Goal: Transaction & Acquisition: Purchase product/service

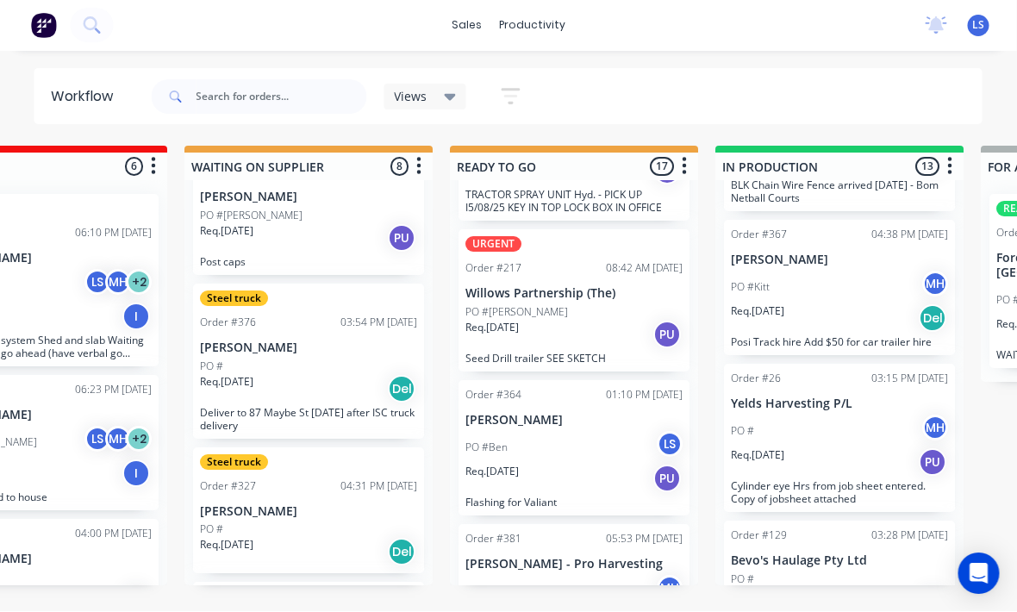
scroll to position [597, 0]
click at [595, 431] on div "PO #Ben LS" at bounding box center [574, 447] width 217 height 33
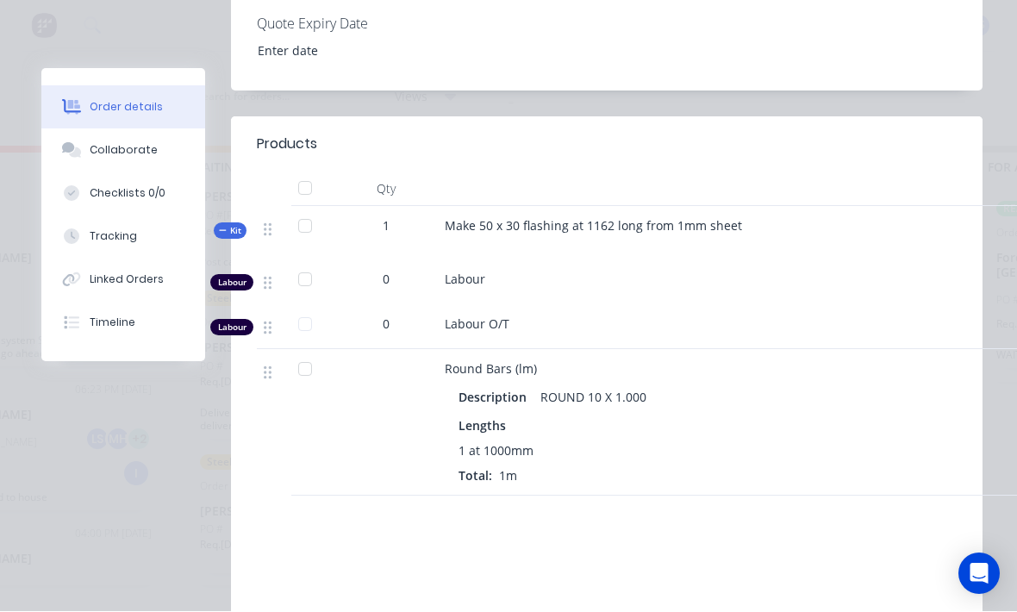
scroll to position [570, 0]
click at [122, 228] on button "Tracking" at bounding box center [123, 236] width 164 height 43
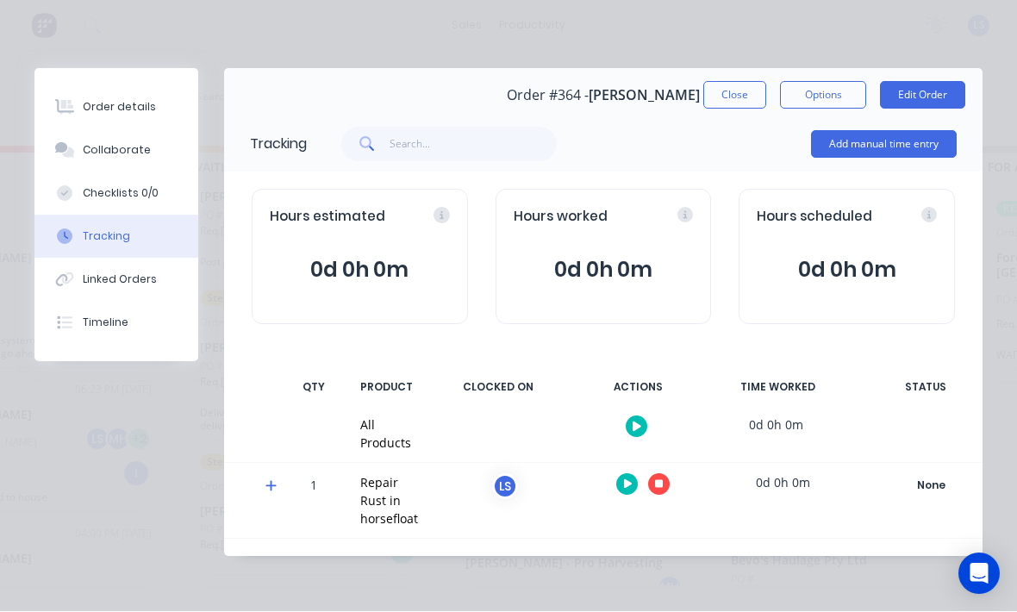
scroll to position [0, 0]
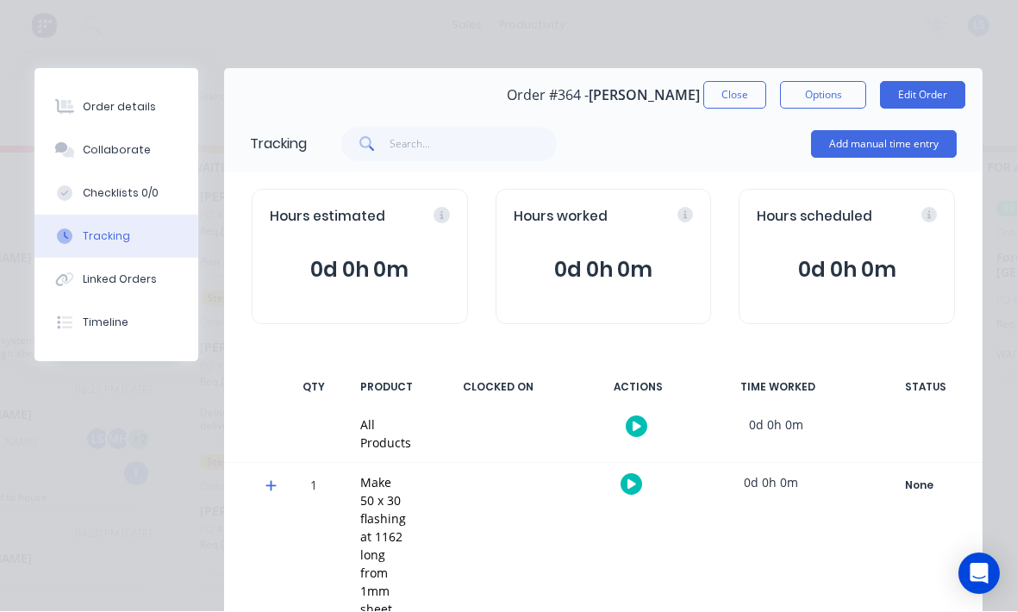
click at [912, 139] on button "Add manual time entry" at bounding box center [884, 145] width 146 height 28
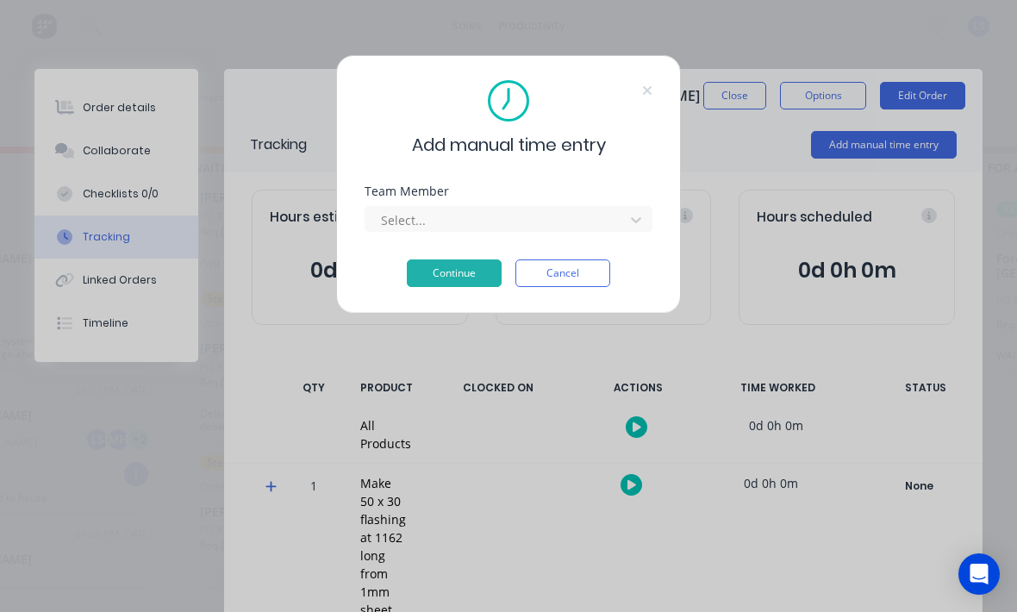
click at [567, 235] on div "Team Member Select..." at bounding box center [509, 222] width 288 height 74
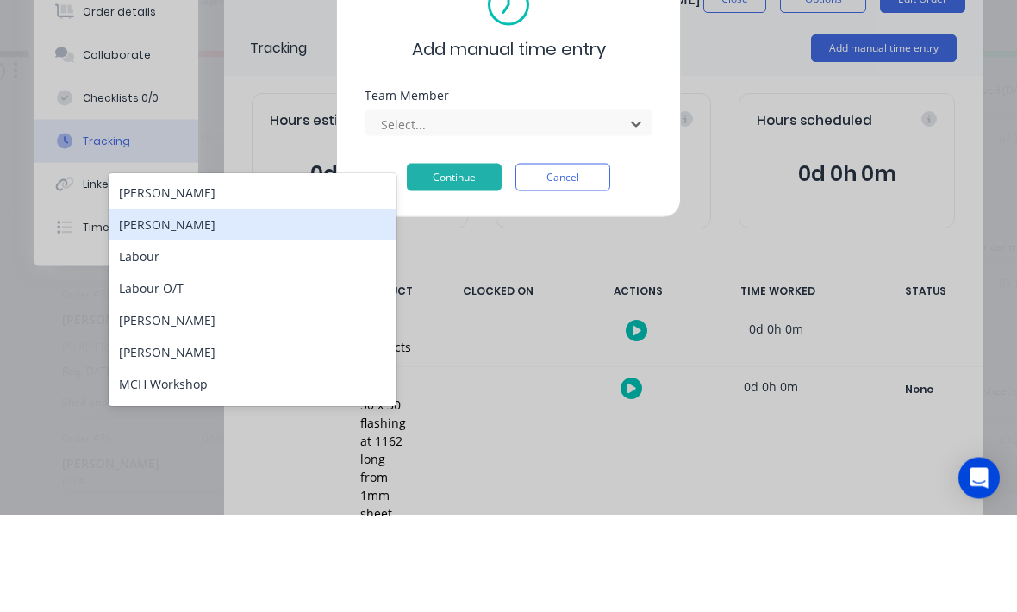
scroll to position [56, 0]
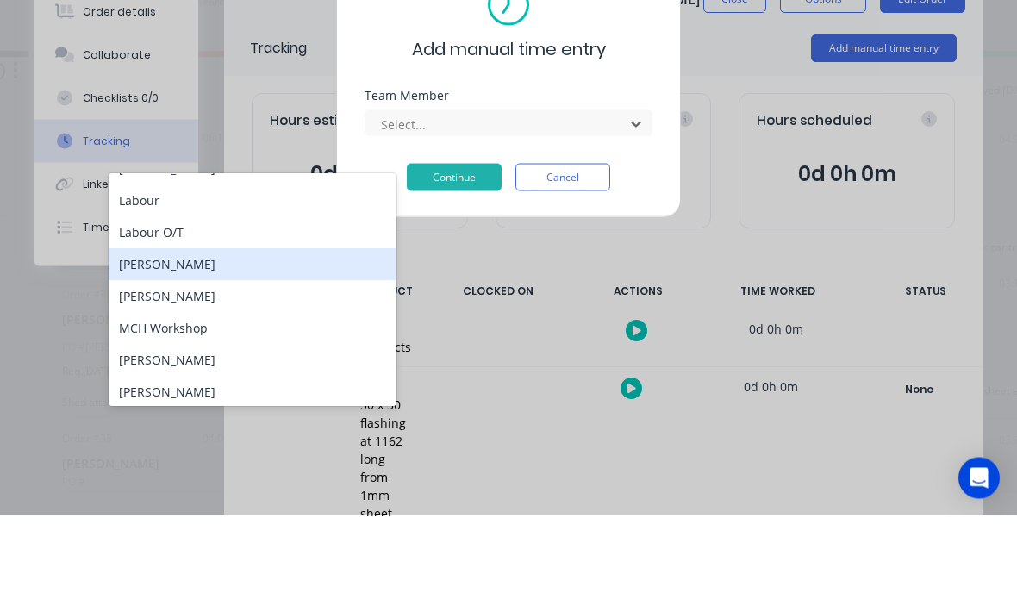
click at [273, 345] on div "[PERSON_NAME]" at bounding box center [253, 361] width 288 height 32
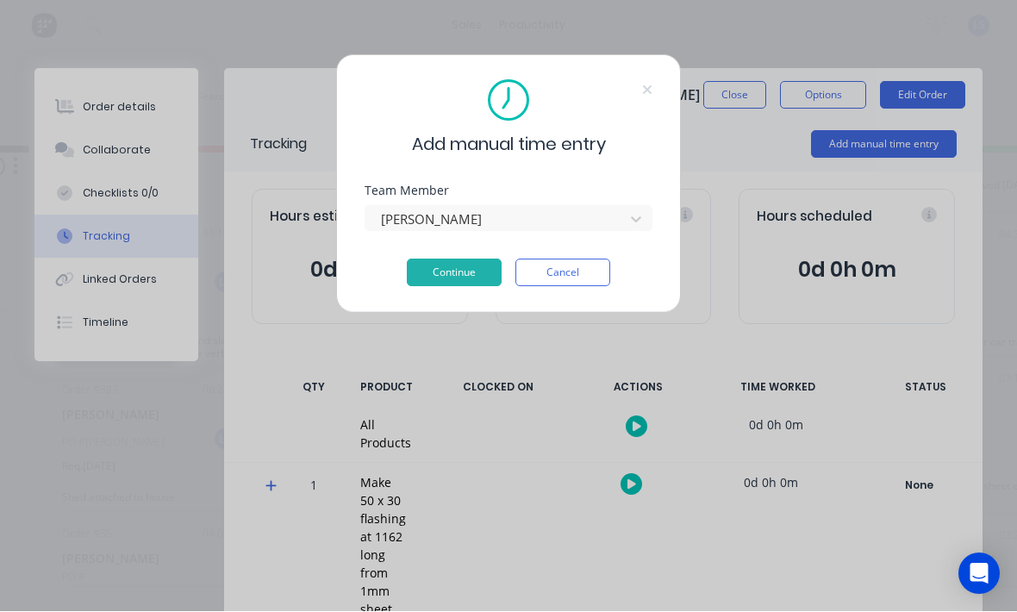
click at [463, 274] on button "Continue" at bounding box center [454, 273] width 95 height 28
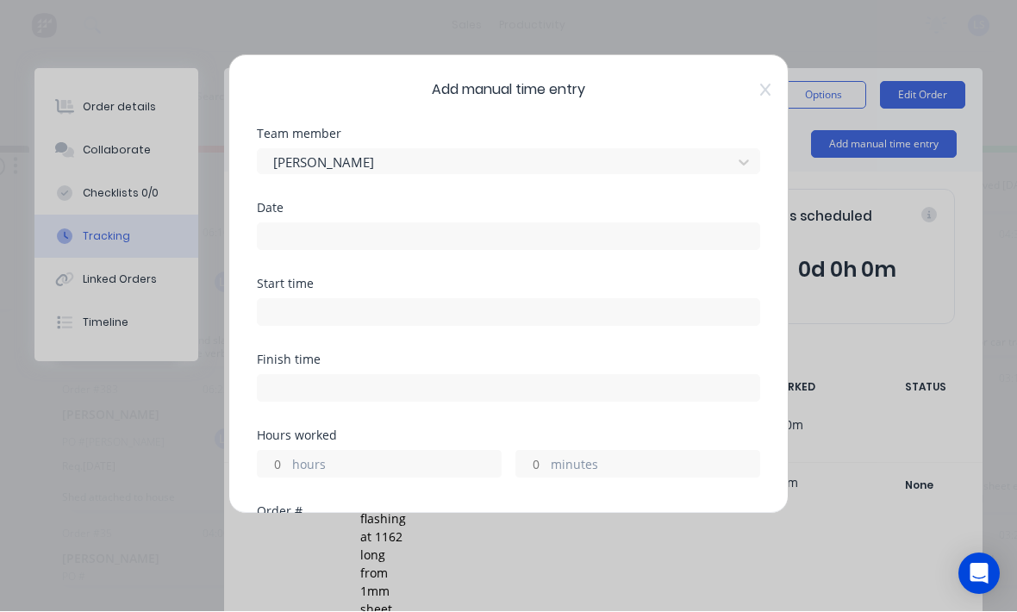
click at [530, 234] on input at bounding box center [509, 237] width 502 height 26
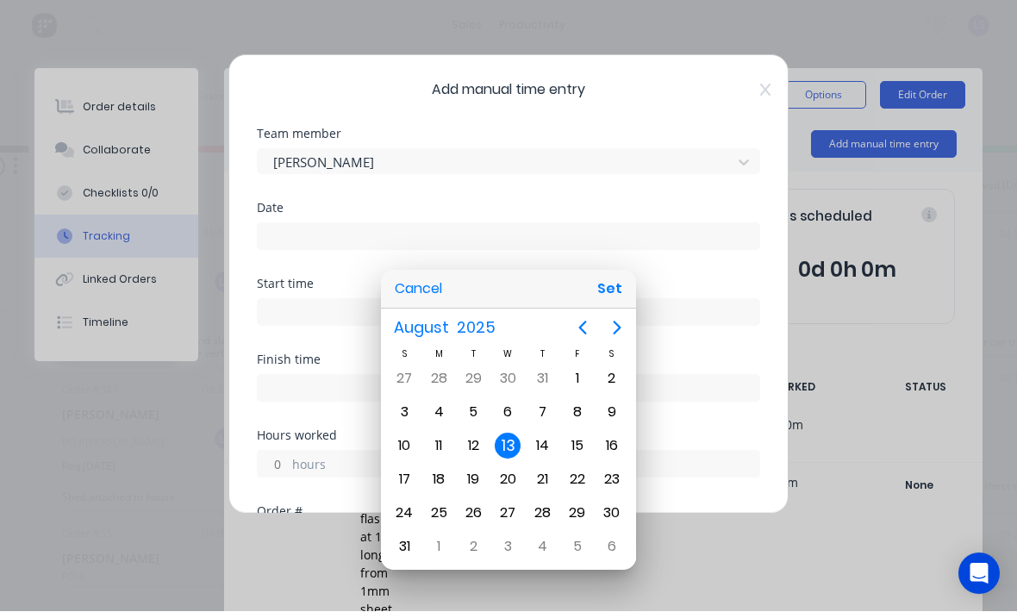
click at [613, 295] on button "Set" at bounding box center [609, 289] width 39 height 31
type input "[DATE]"
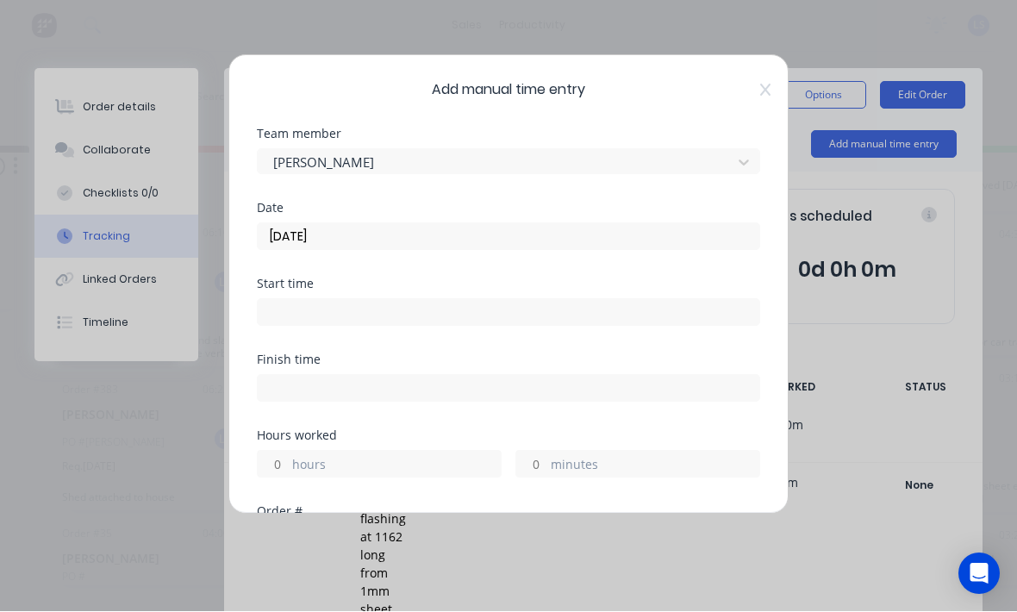
click at [504, 317] on input at bounding box center [509, 313] width 502 height 26
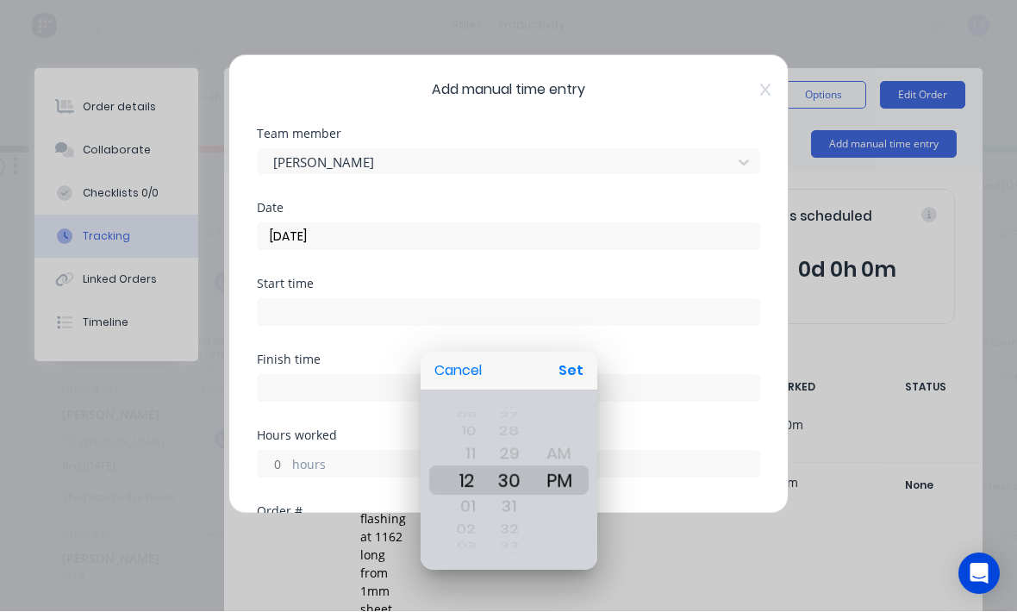
click at [583, 360] on button "Set" at bounding box center [571, 371] width 39 height 31
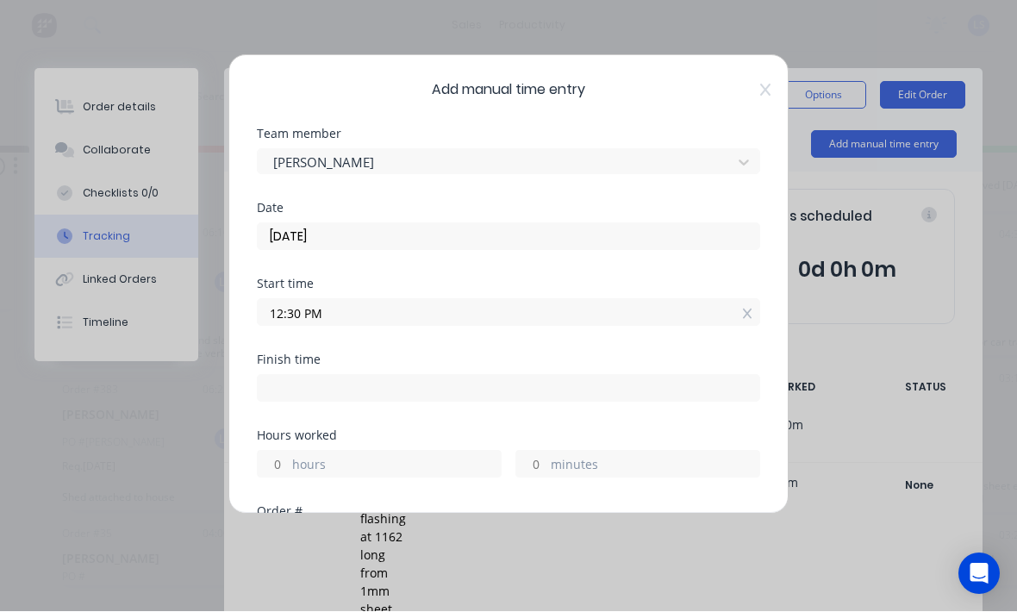
click at [588, 301] on input "12:30 PM" at bounding box center [509, 313] width 502 height 26
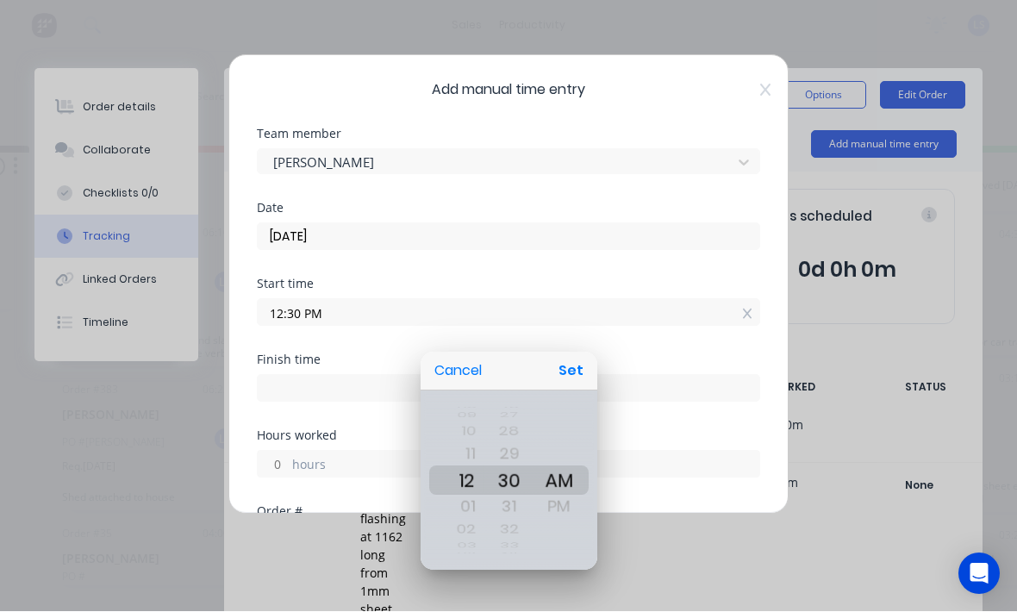
click at [582, 353] on div "08 09 10 11 12 01 02 03 04 05 06 07 08 09 10 11 12 01 02 03 04 05 06 07 08 09 1…" at bounding box center [509, 462] width 177 height 218
click at [585, 360] on button "Set" at bounding box center [571, 371] width 39 height 31
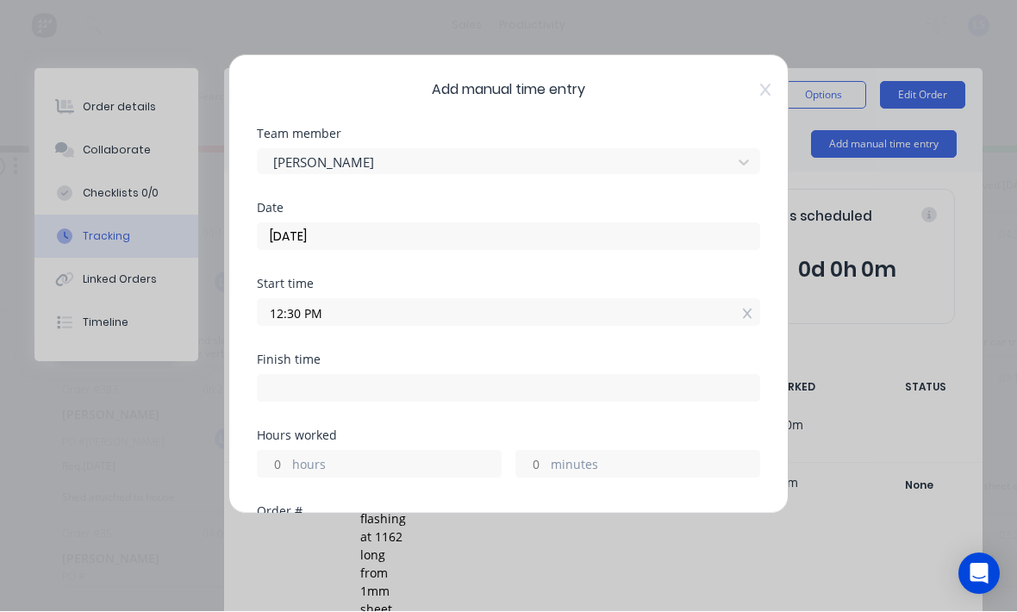
click at [538, 305] on input "12:30 PM" at bounding box center [509, 313] width 502 height 26
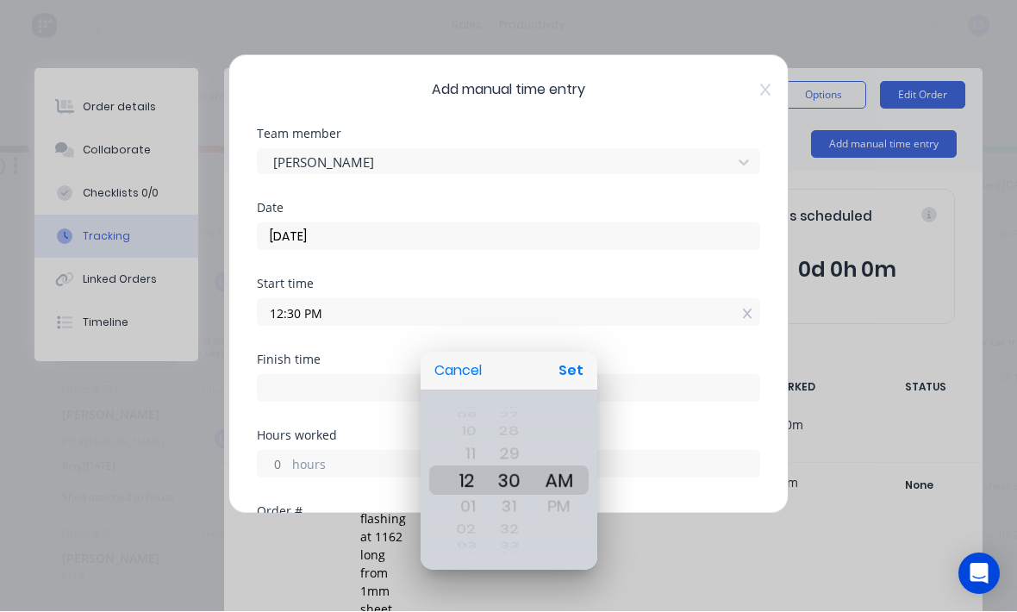
click at [577, 356] on button "Set" at bounding box center [571, 371] width 39 height 31
type input "12:30 AM"
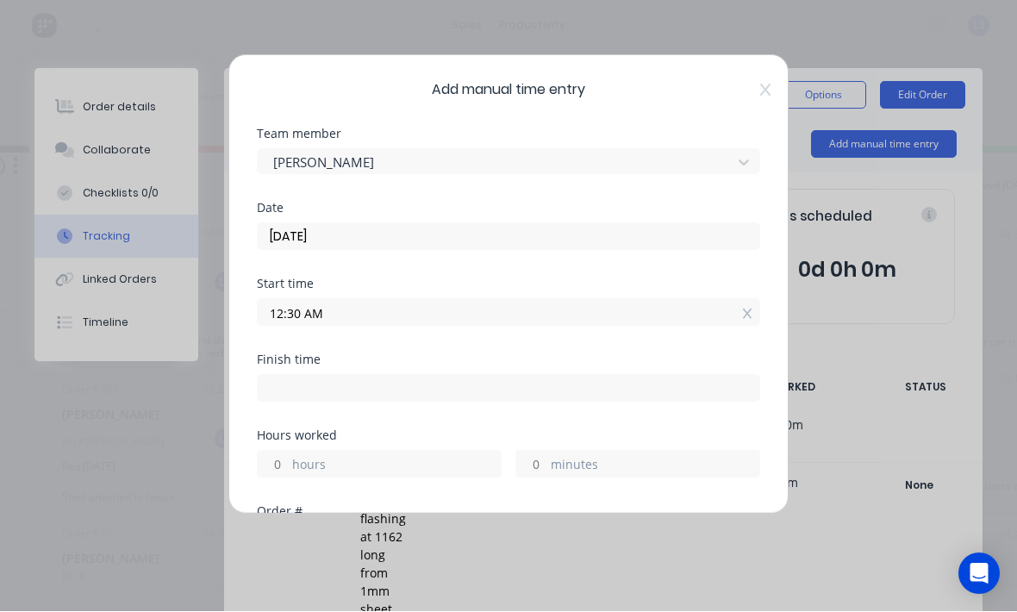
click at [384, 465] on label "hours" at bounding box center [396, 467] width 209 height 22
click at [288, 465] on input "hours" at bounding box center [273, 465] width 30 height 26
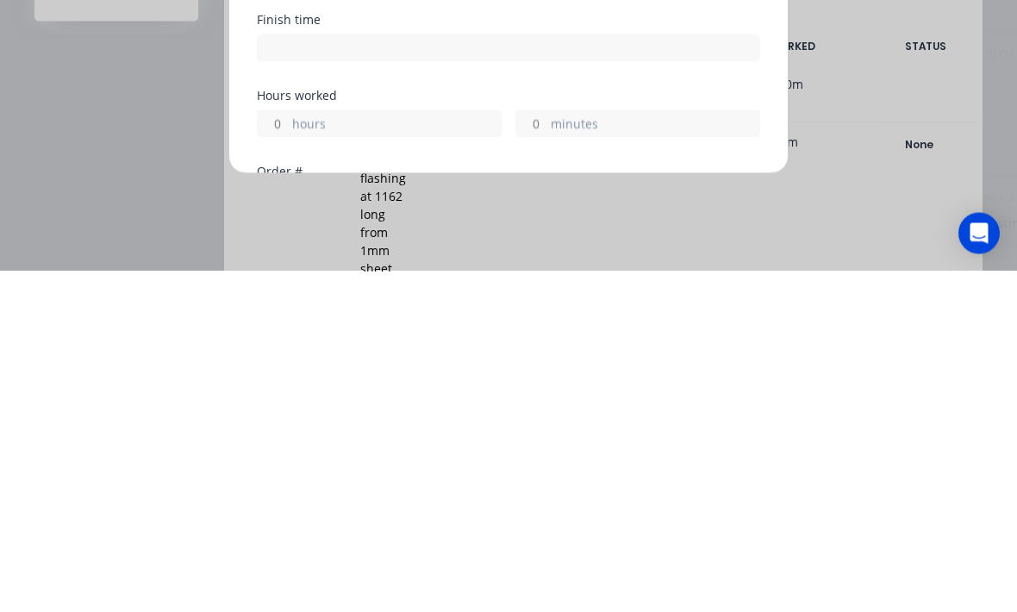
click at [616, 456] on label "minutes" at bounding box center [655, 467] width 209 height 22
click at [546, 452] on input "minutes" at bounding box center [531, 465] width 30 height 26
type input "12:30 AM"
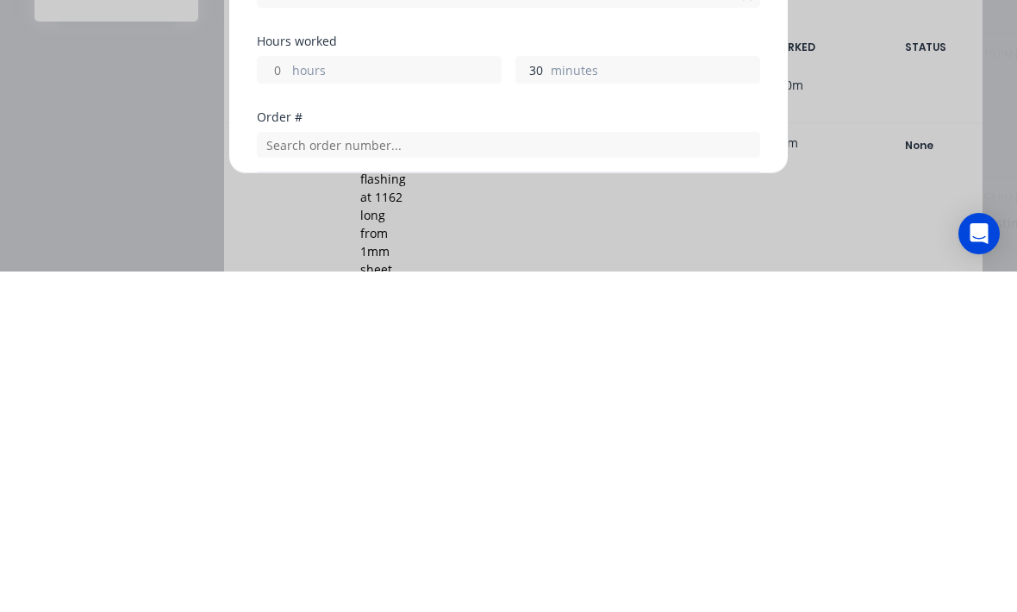
scroll to position [53, 0]
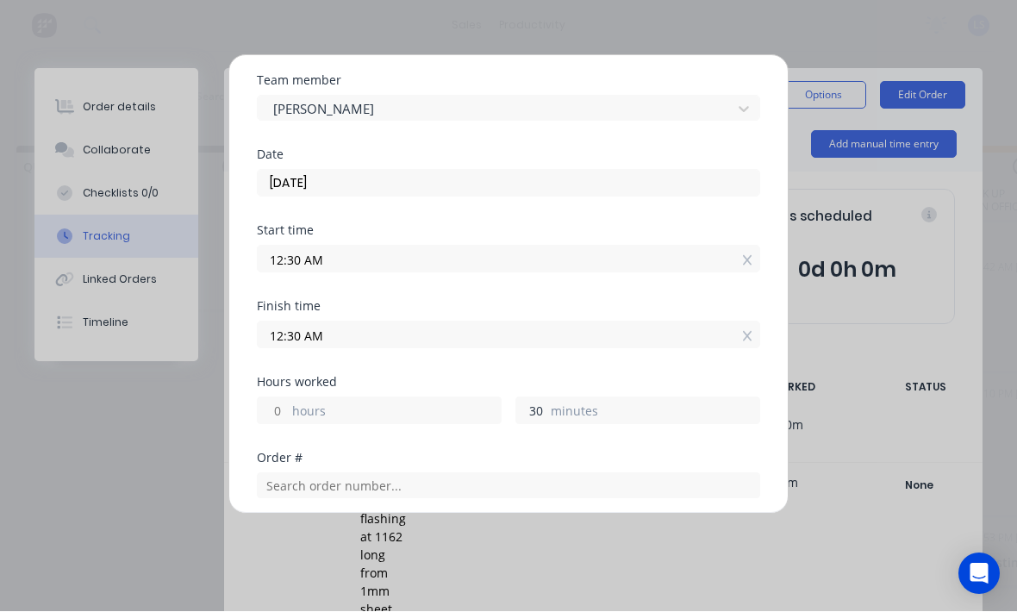
type input "30"
click at [638, 409] on label "minutes" at bounding box center [655, 414] width 209 height 22
click at [546, 409] on input "30" at bounding box center [531, 411] width 30 height 26
type input "01:00 AM"
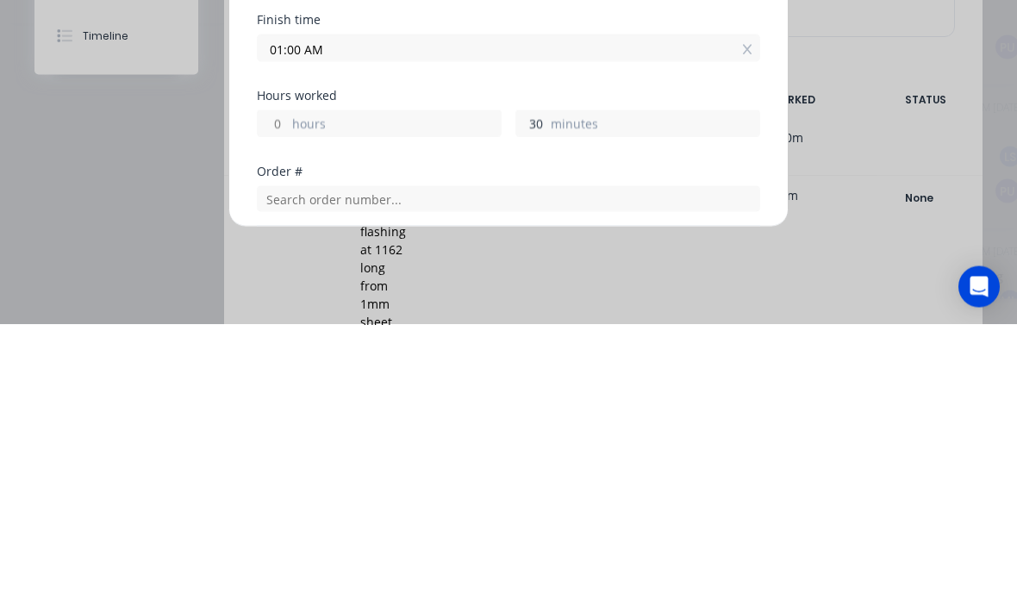
type input "3"
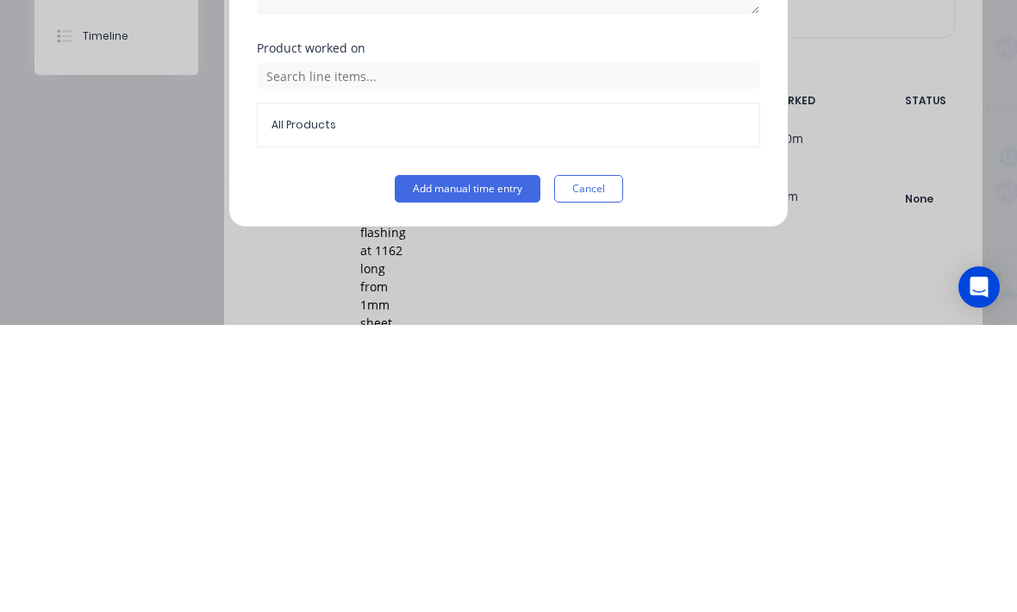
type input "15"
click at [466, 462] on button "Add manual time entry" at bounding box center [468, 476] width 146 height 28
type input "12:45 AM"
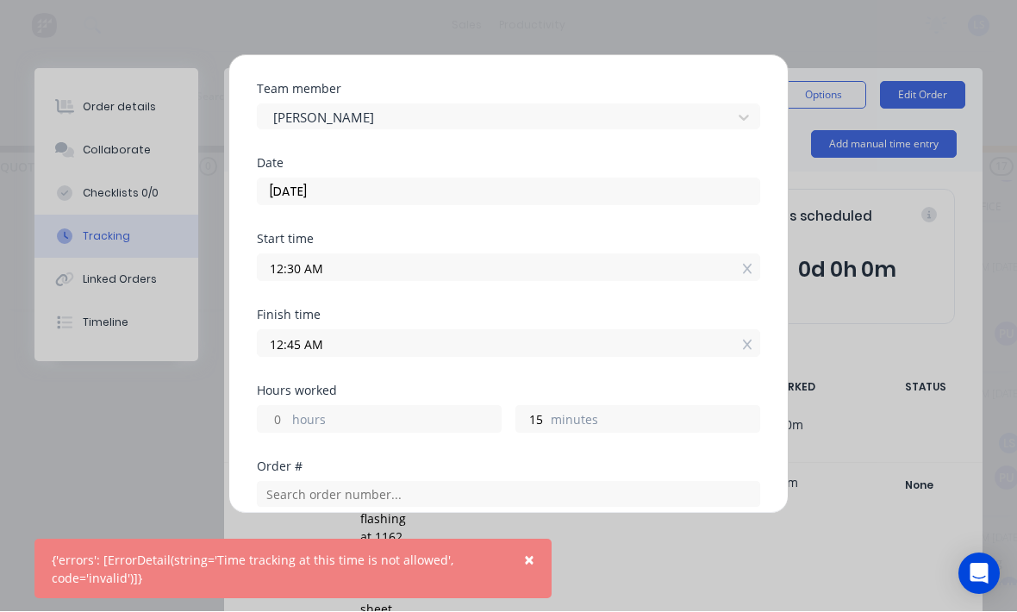
scroll to position [41, 0]
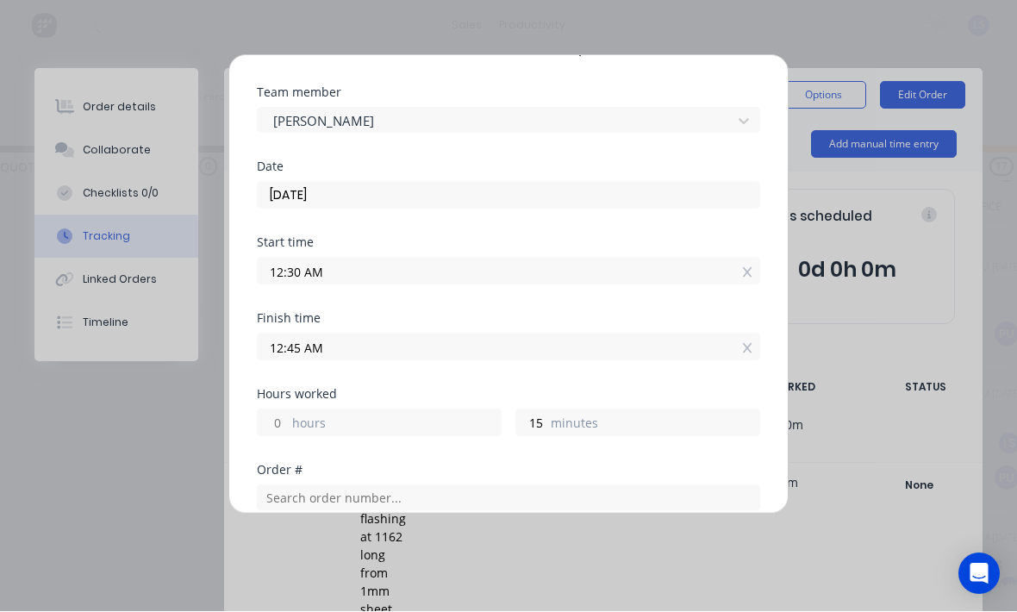
click at [596, 275] on input "12:30 AM" at bounding box center [509, 272] width 502 height 26
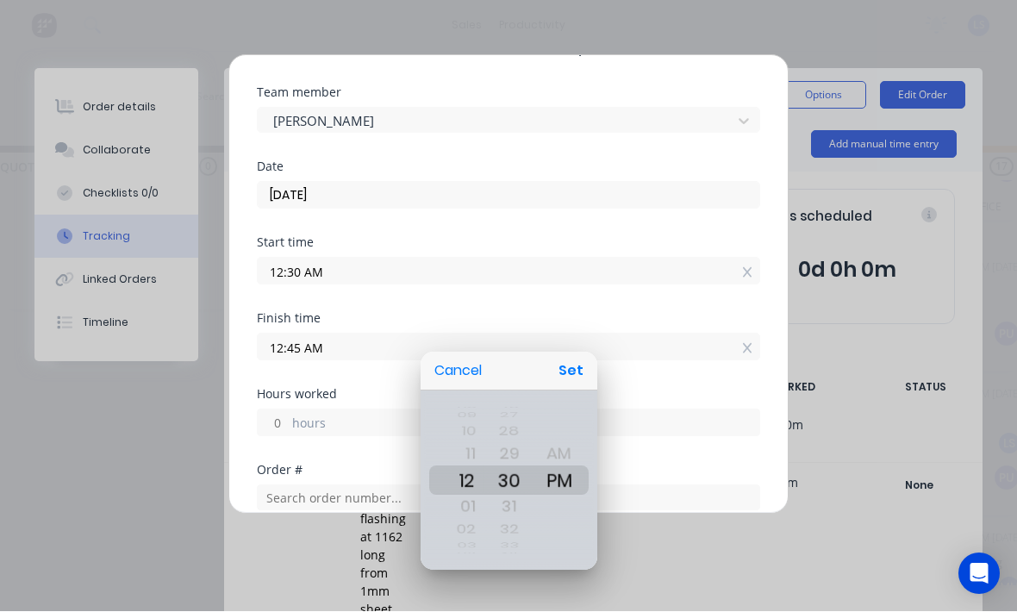
click at [584, 343] on div at bounding box center [508, 306] width 1293 height 888
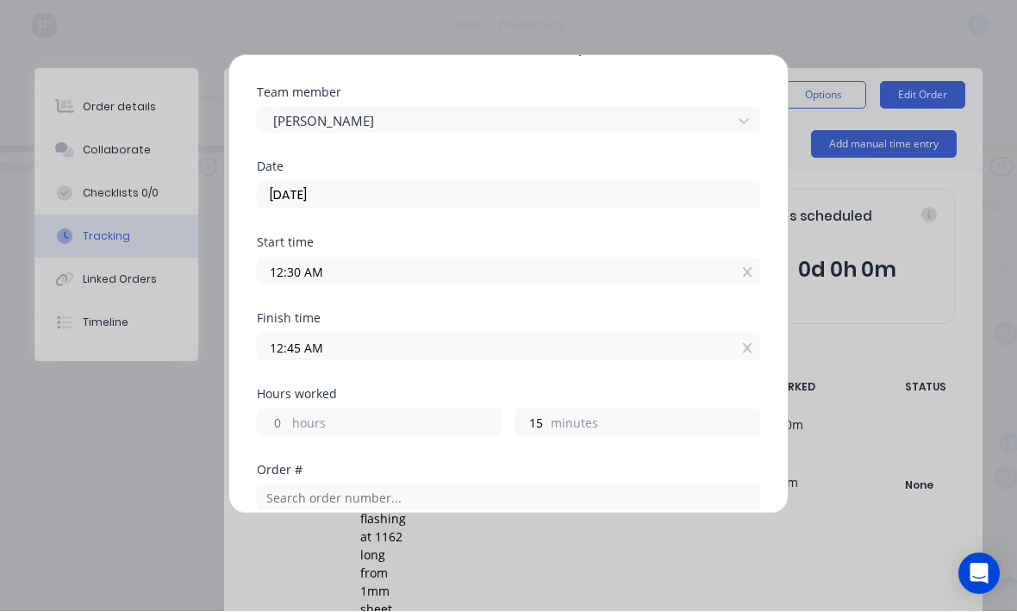
click at [510, 275] on input "12:30 AM" at bounding box center [509, 272] width 502 height 26
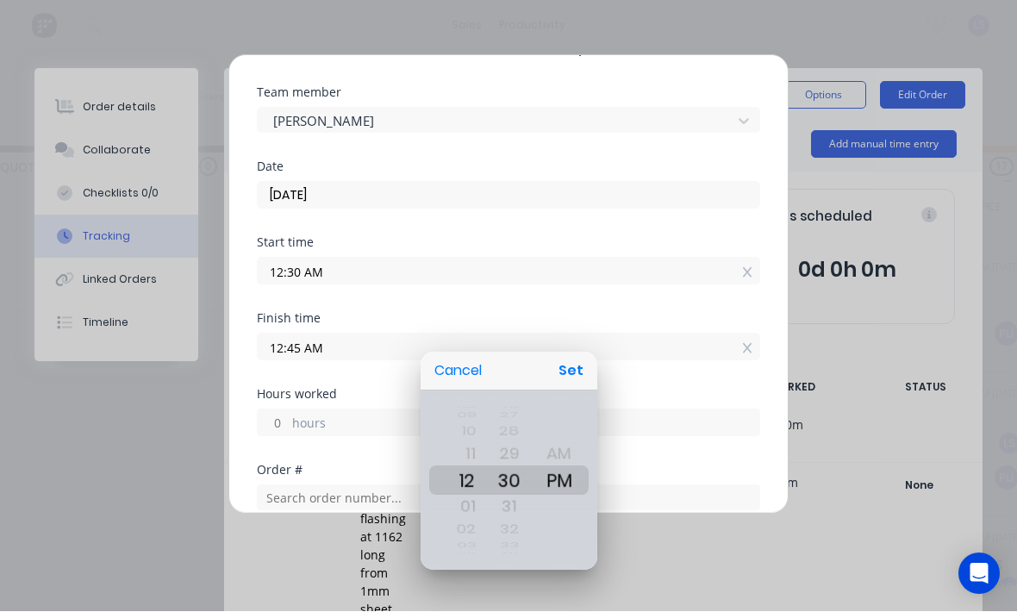
click at [585, 358] on button "Set" at bounding box center [571, 371] width 39 height 31
type input "12:30 PM"
type input "8"
type input "14"
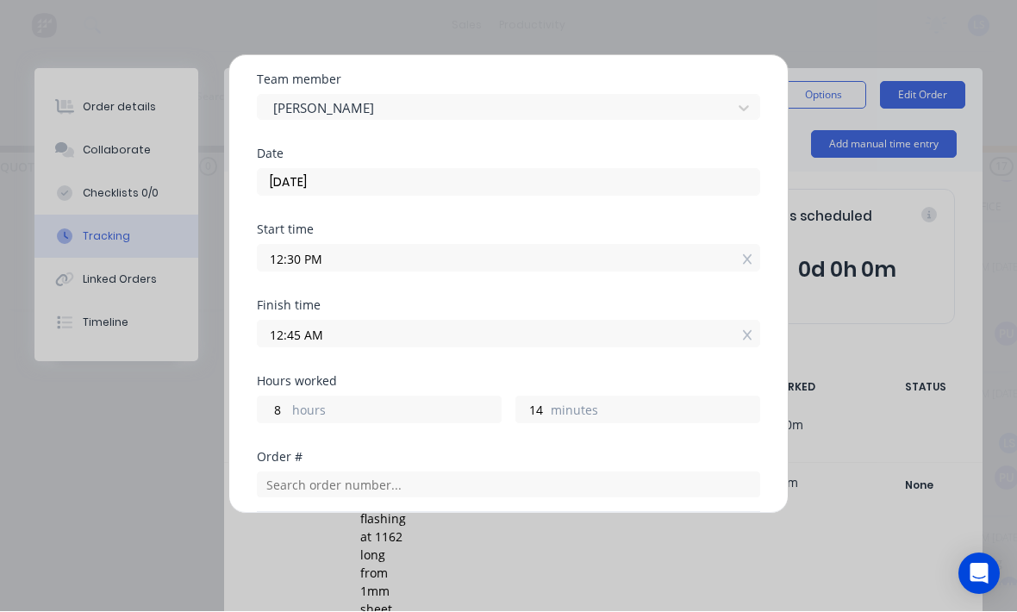
scroll to position [66, 0]
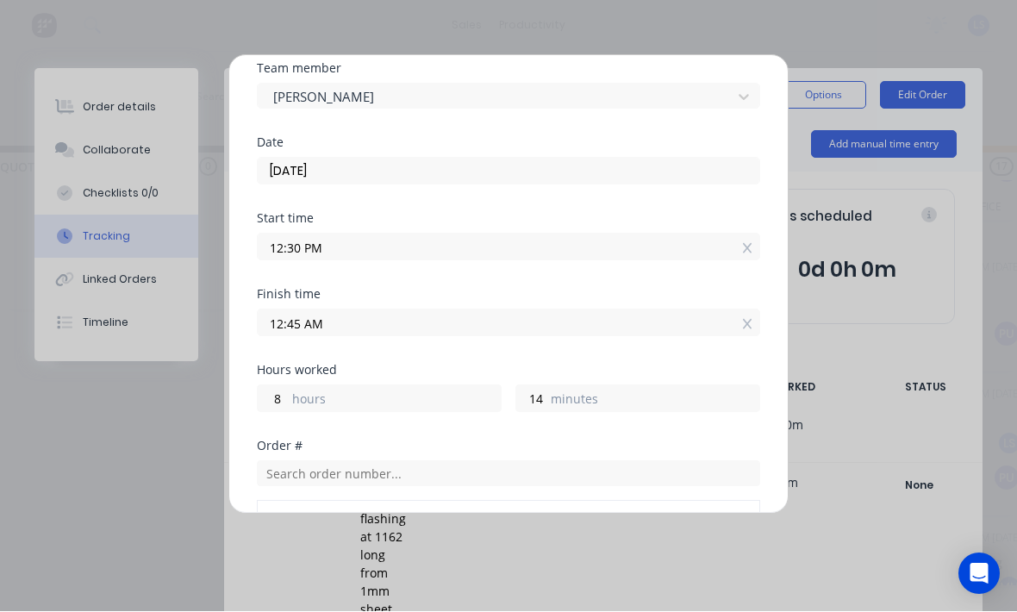
click at [379, 313] on input "12:45 AM" at bounding box center [509, 323] width 502 height 26
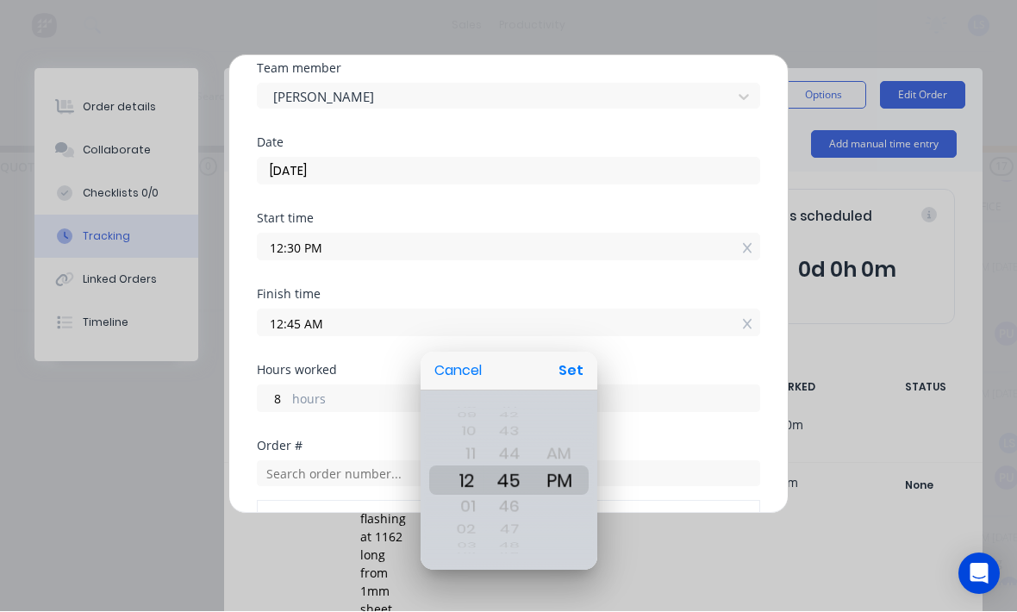
click at [585, 359] on button "Set" at bounding box center [571, 371] width 39 height 31
type input "12:45 PM"
type input "0"
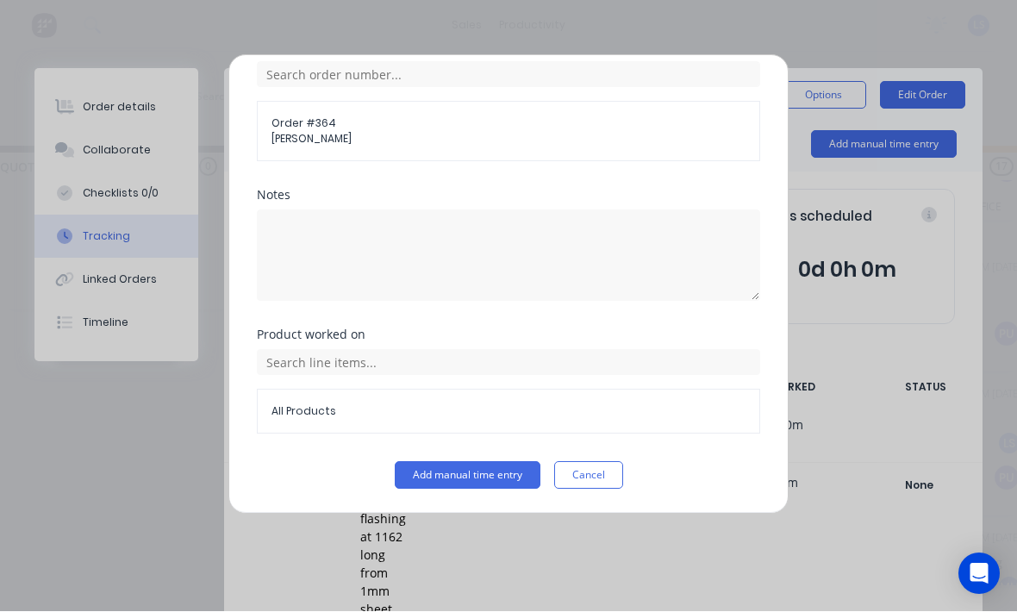
scroll to position [465, 0]
click at [435, 477] on button "Add manual time entry" at bounding box center [468, 476] width 146 height 28
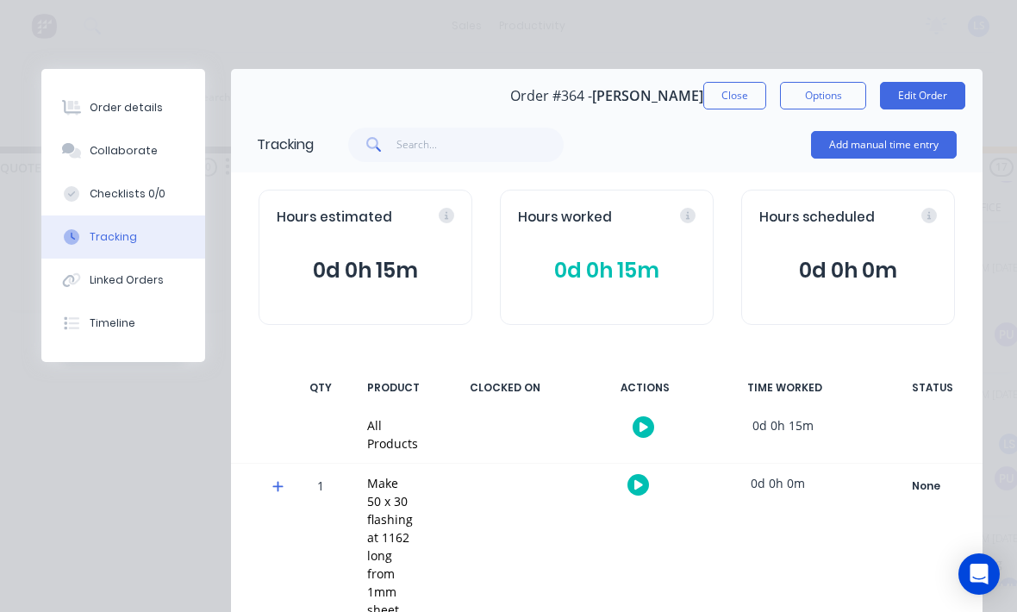
click at [726, 96] on button "Close" at bounding box center [734, 96] width 63 height 28
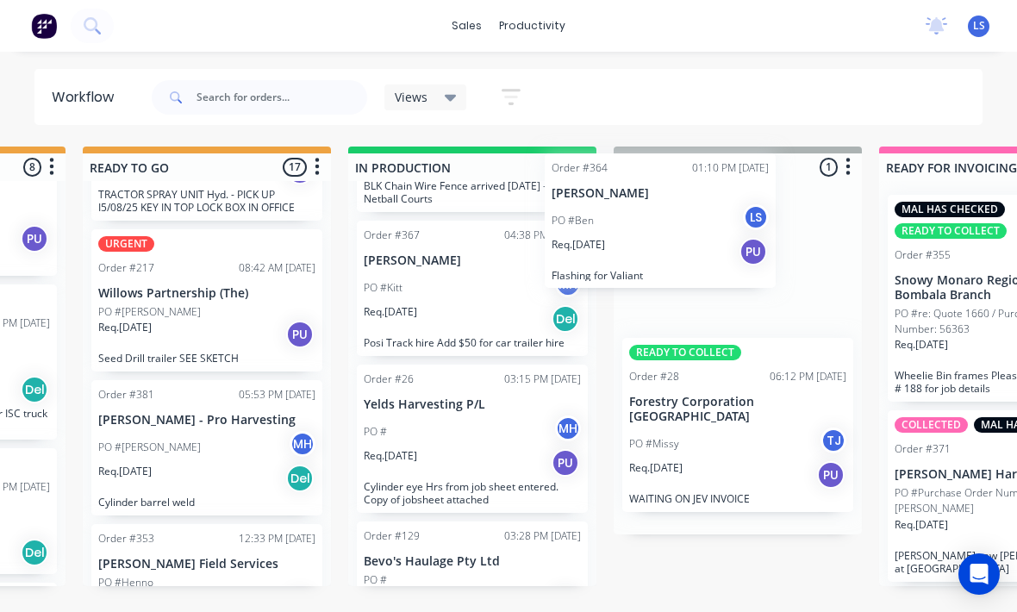
scroll to position [628, 0]
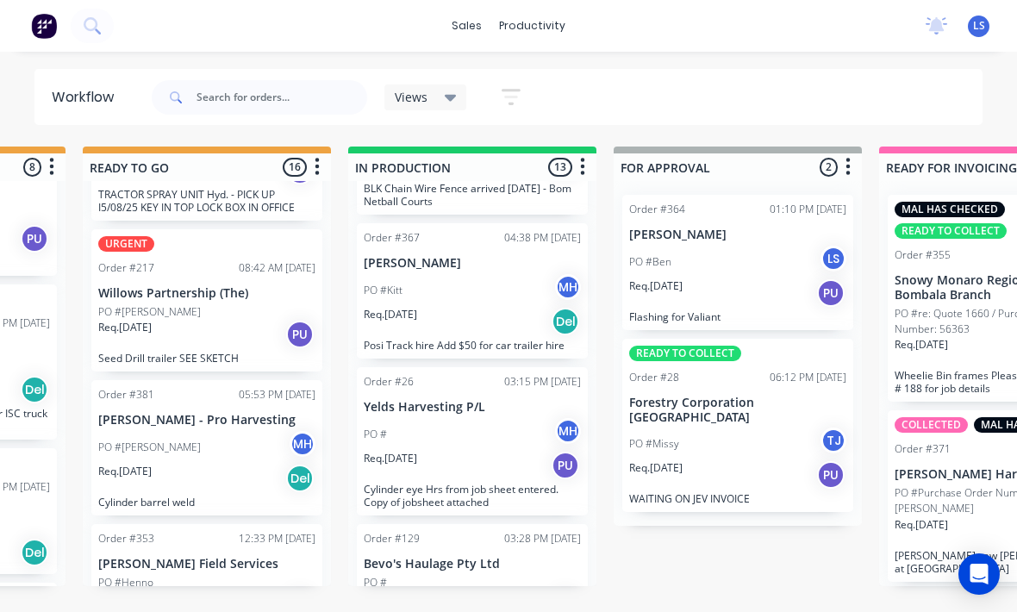
click at [755, 246] on div "PO #Ben LS" at bounding box center [737, 262] width 217 height 33
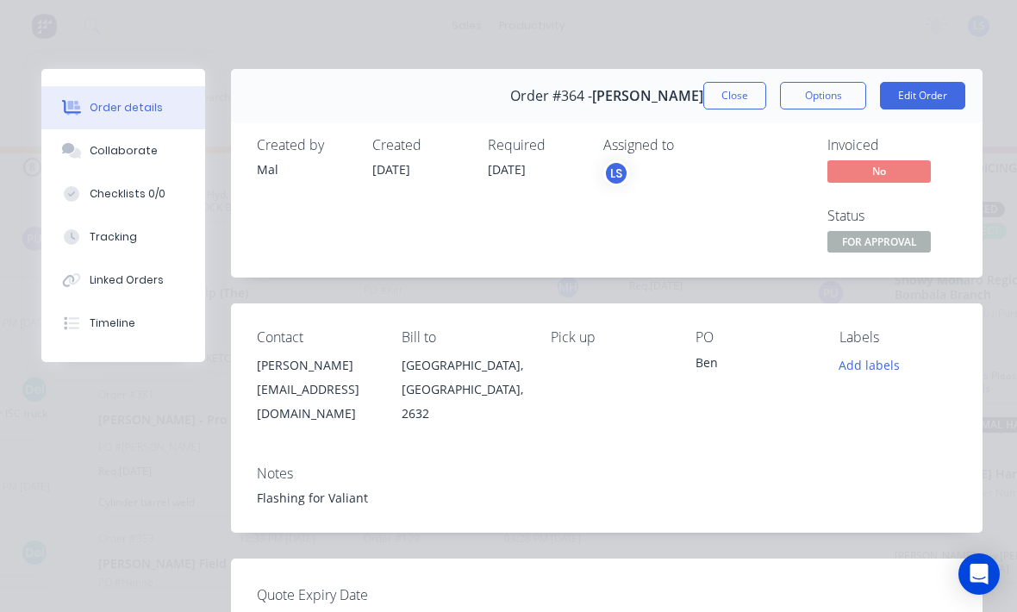
click at [904, 236] on span "FOR APPROVAL" at bounding box center [879, 242] width 103 height 22
click at [877, 365] on button "Add labels" at bounding box center [869, 364] width 79 height 23
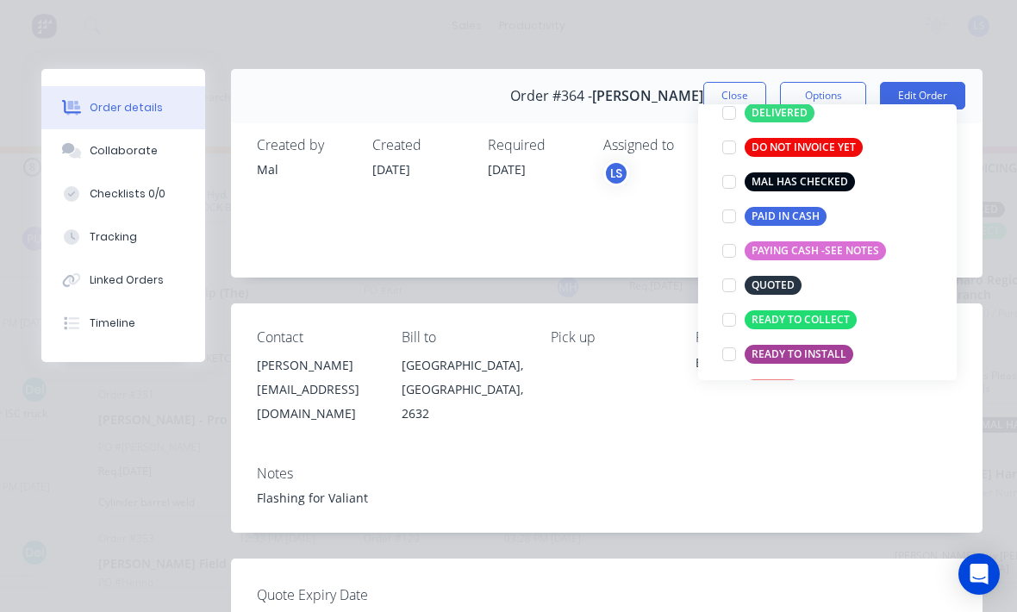
scroll to position [253, 0]
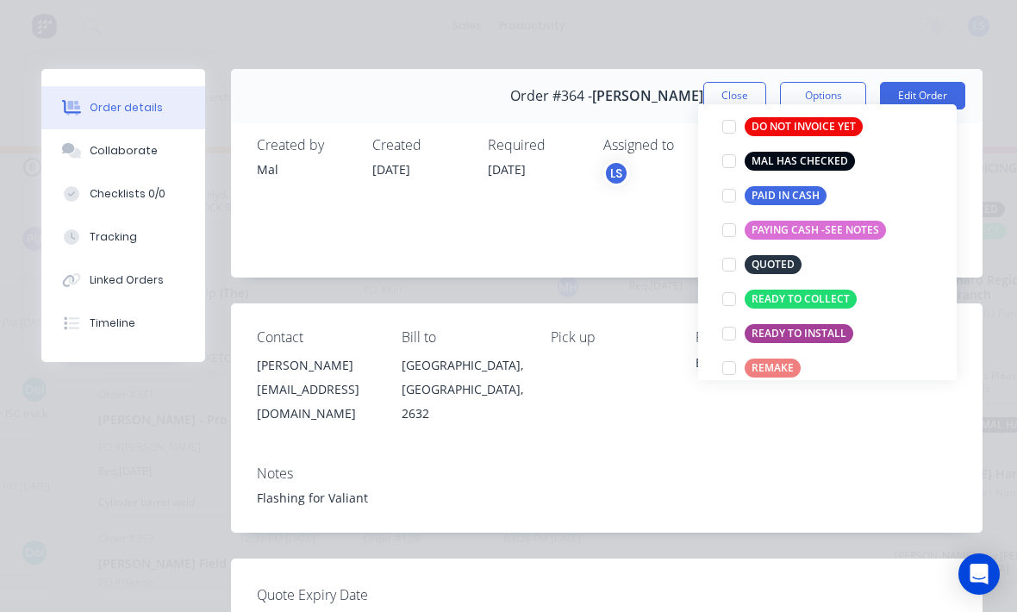
click at [732, 282] on div at bounding box center [729, 299] width 34 height 34
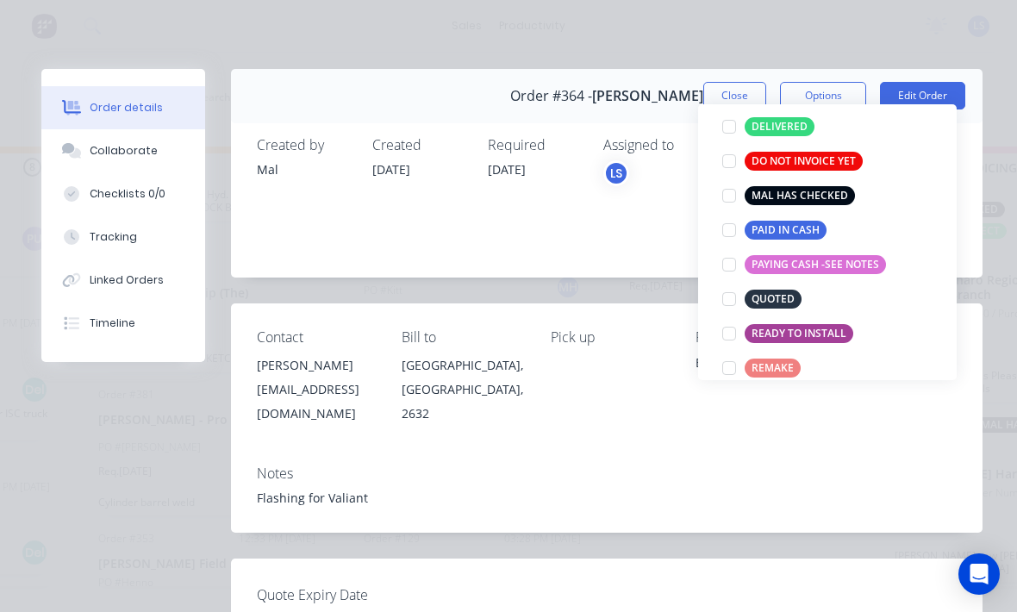
click at [660, 420] on div "Contact [PERSON_NAME] [EMAIL_ADDRESS][DOMAIN_NAME] Bill to [GEOGRAPHIC_DATA], […" at bounding box center [607, 376] width 752 height 147
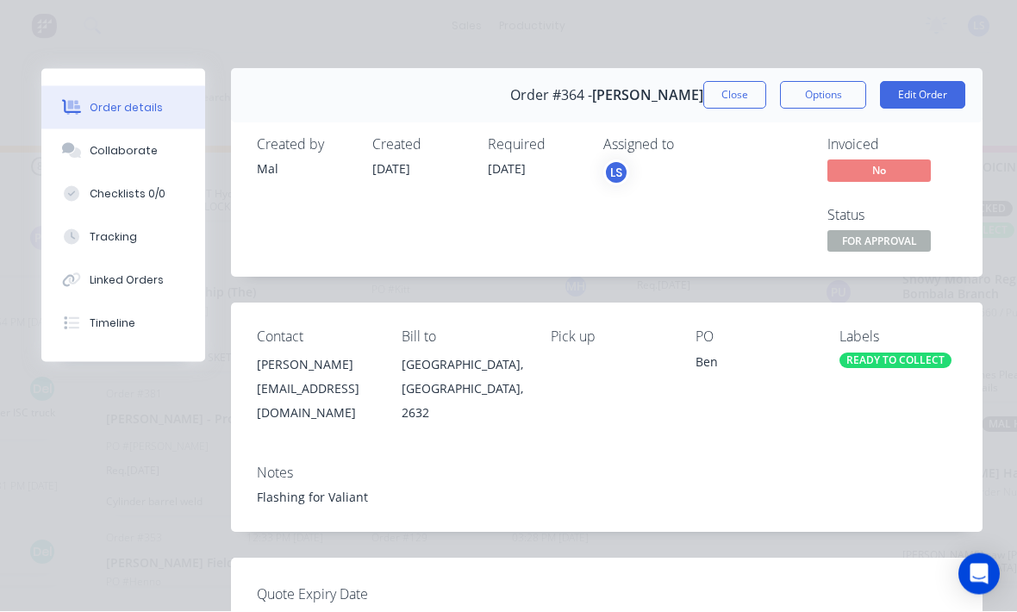
scroll to position [0, 0]
click at [940, 90] on button "Edit Order" at bounding box center [922, 96] width 85 height 28
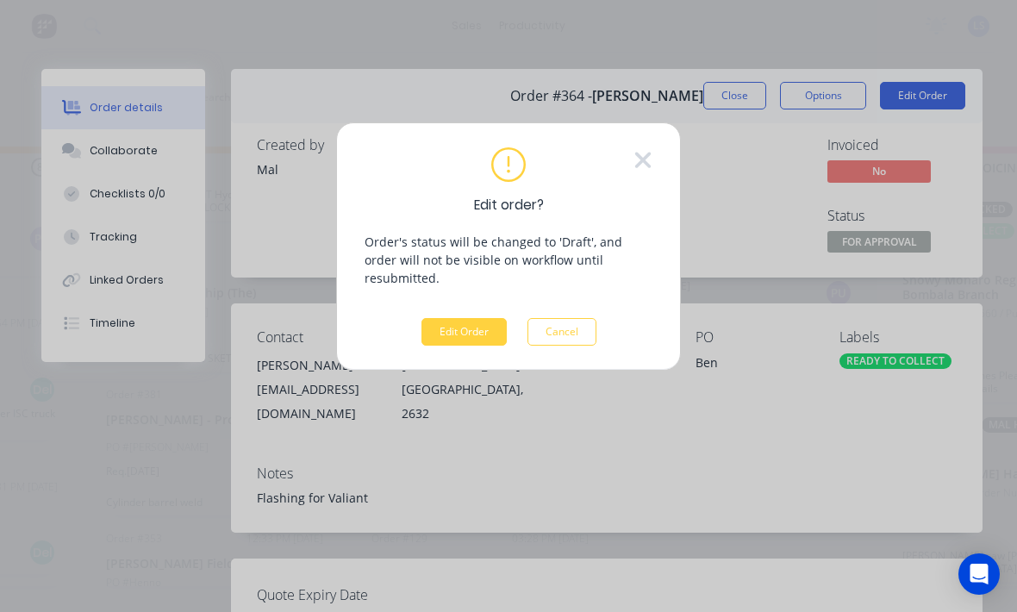
click at [460, 318] on button "Edit Order" at bounding box center [464, 332] width 85 height 28
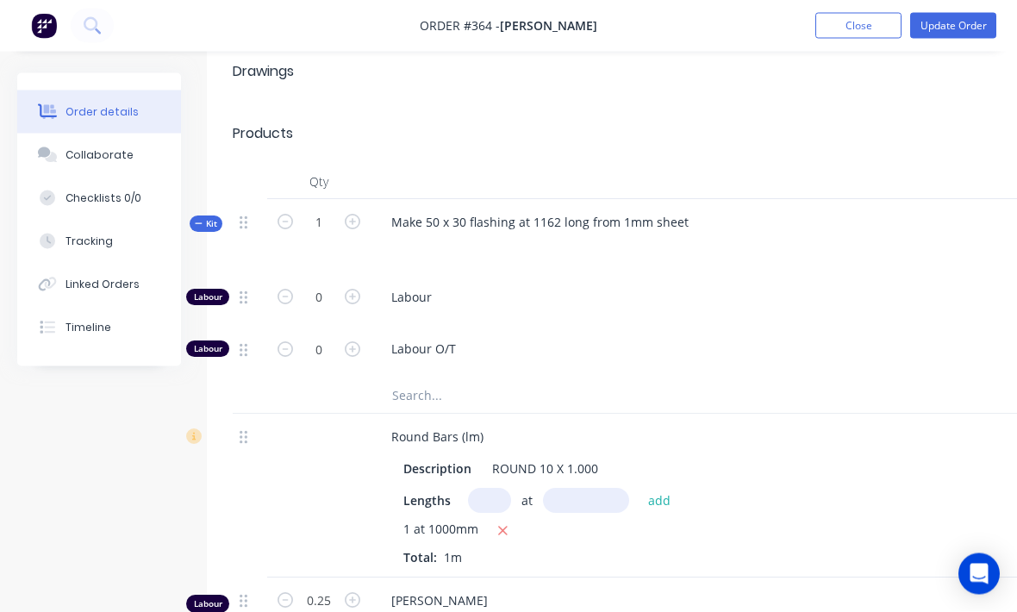
scroll to position [573, 0]
click at [447, 377] on input "text" at bounding box center [563, 394] width 345 height 34
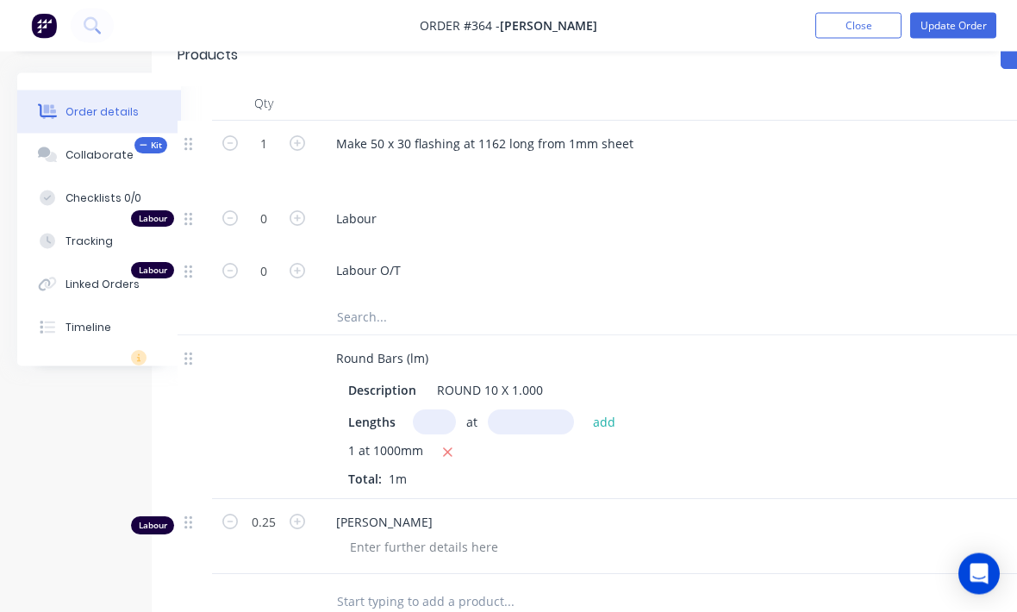
scroll to position [622, 55]
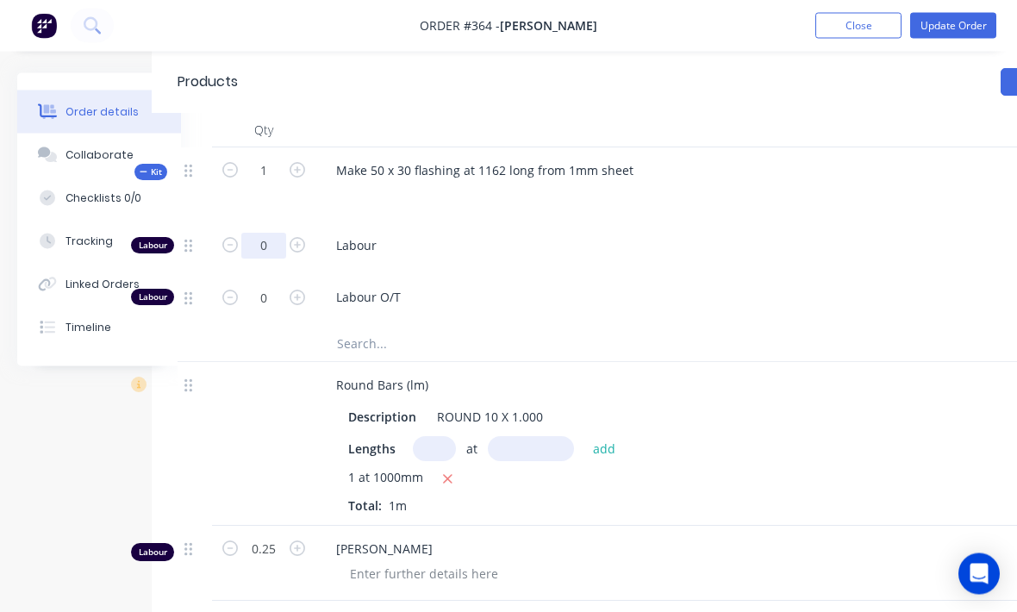
click at [267, 234] on input "0" at bounding box center [263, 247] width 45 height 26
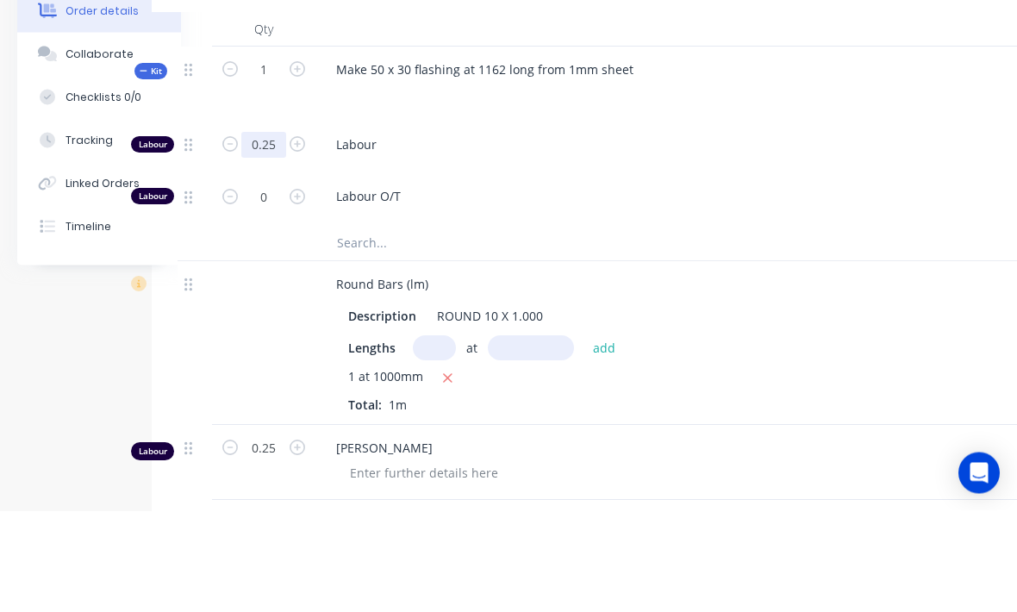
type input "0.25"
click at [348, 328] on input "text" at bounding box center [508, 345] width 345 height 34
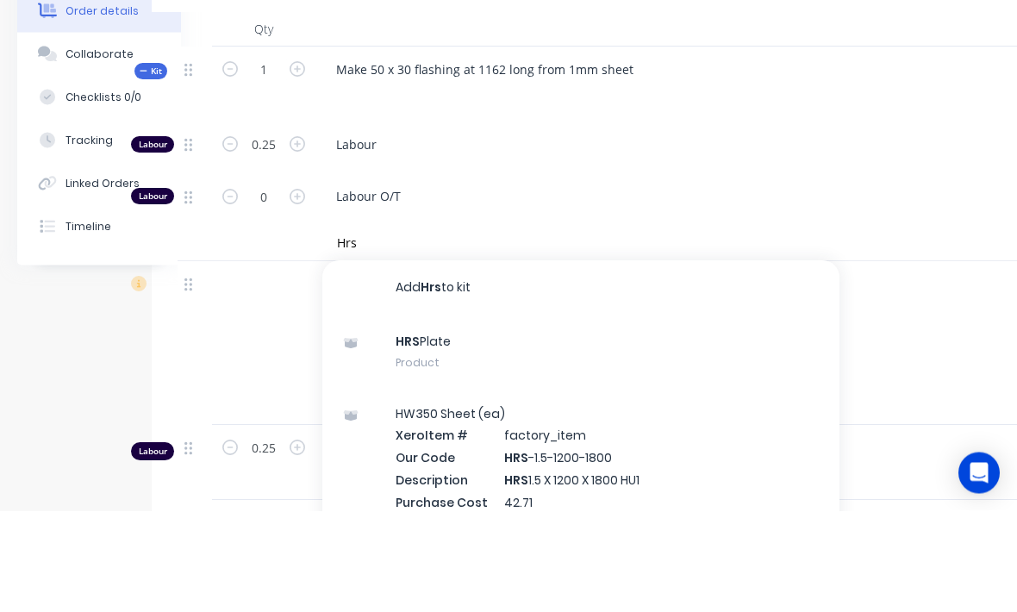
scroll to position [724, 55]
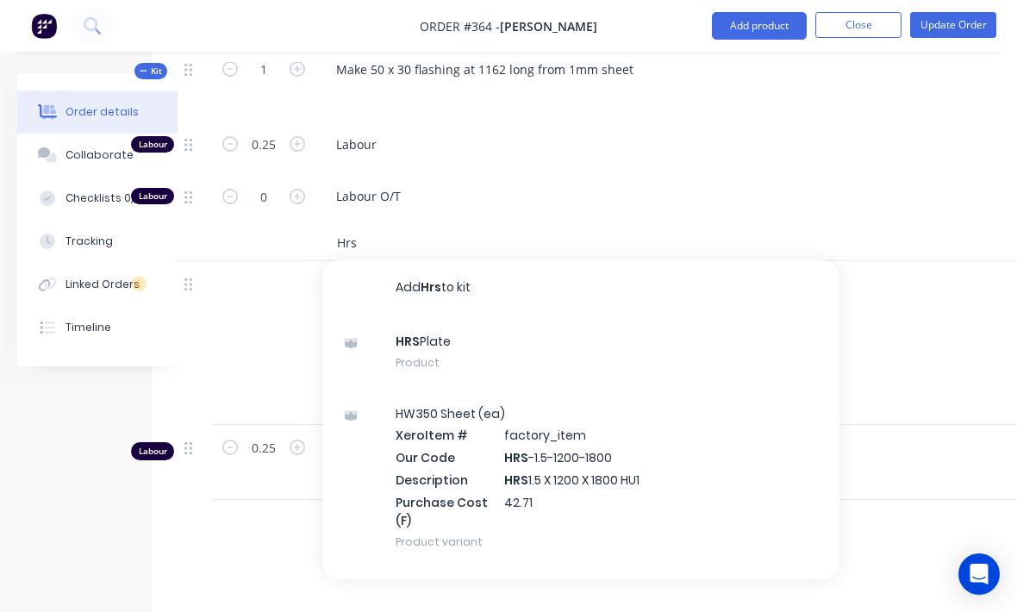
type input "Hrs"
click at [521, 317] on div "HRS Plate Product" at bounding box center [580, 351] width 517 height 72
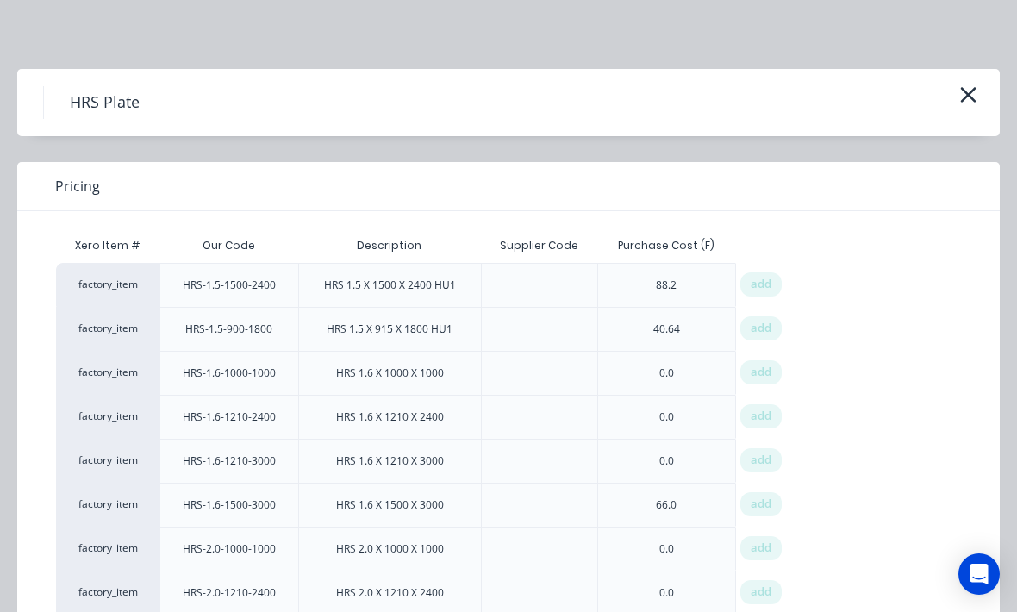
scroll to position [0, 0]
click at [965, 83] on icon "button" at bounding box center [968, 95] width 18 height 24
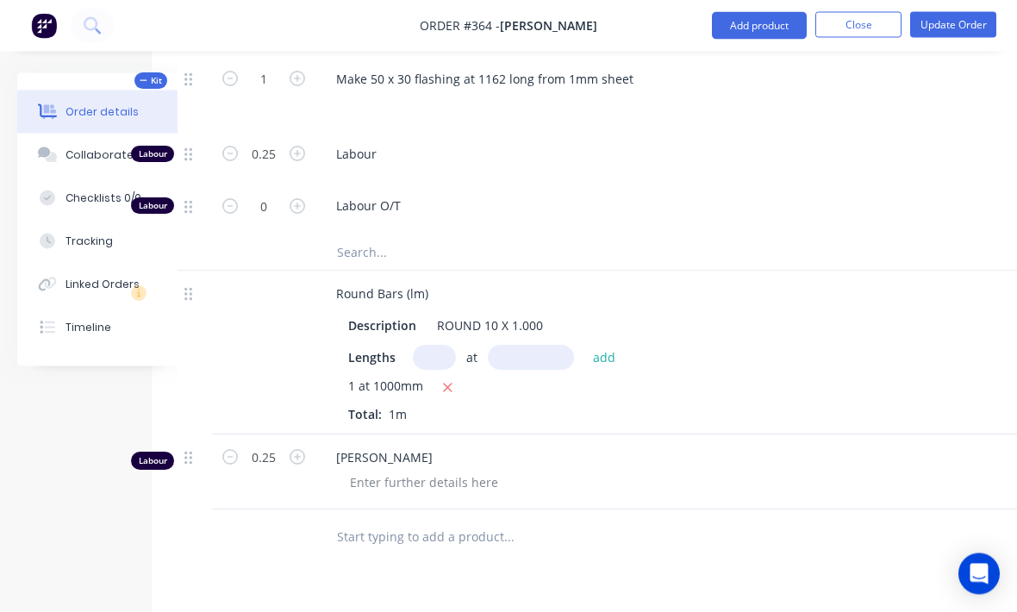
scroll to position [701, 55]
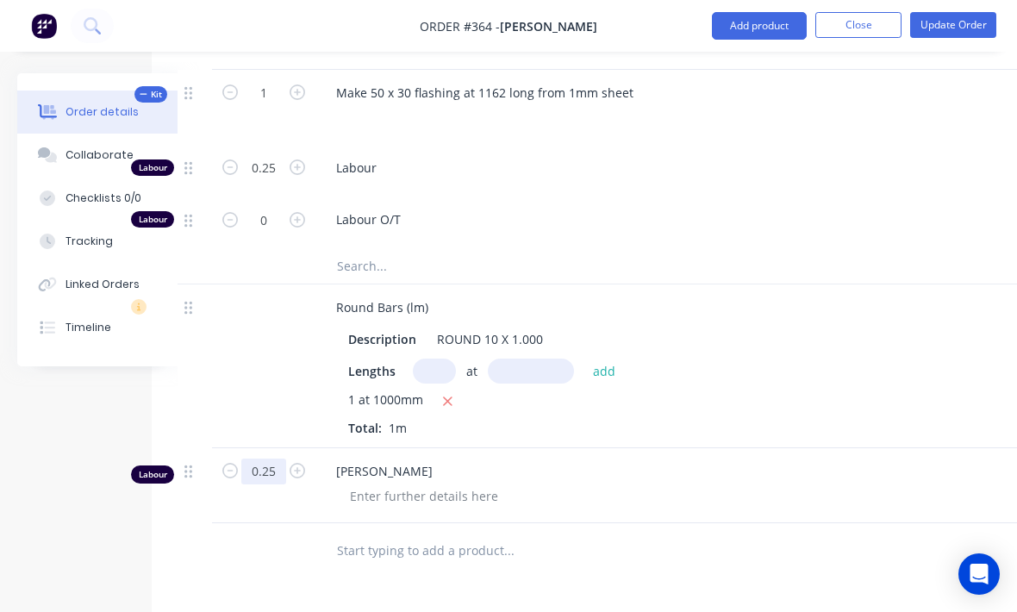
click at [270, 106] on input "0.25" at bounding box center [263, 93] width 45 height 26
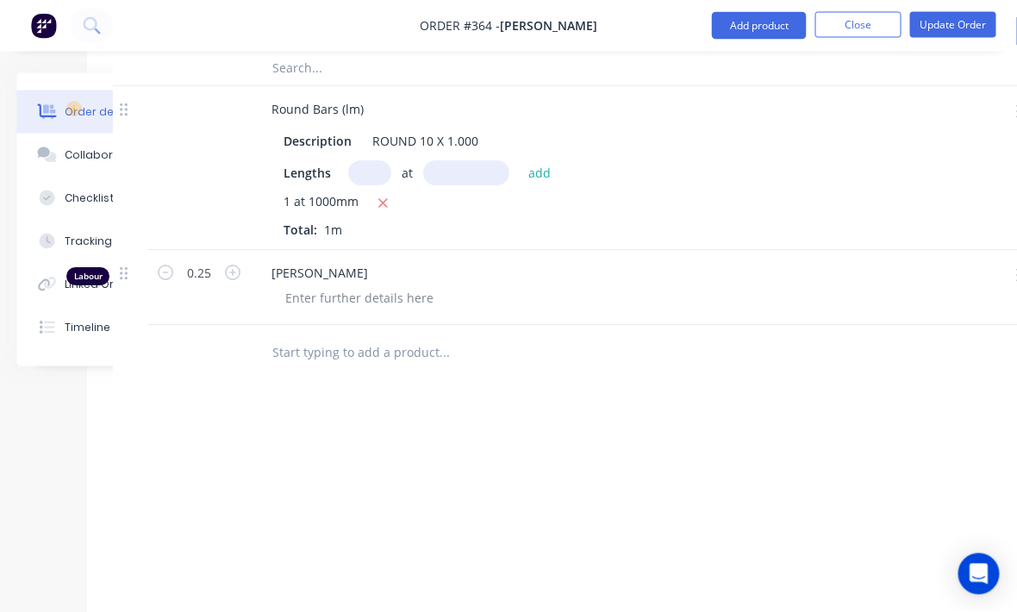
scroll to position [898, 181]
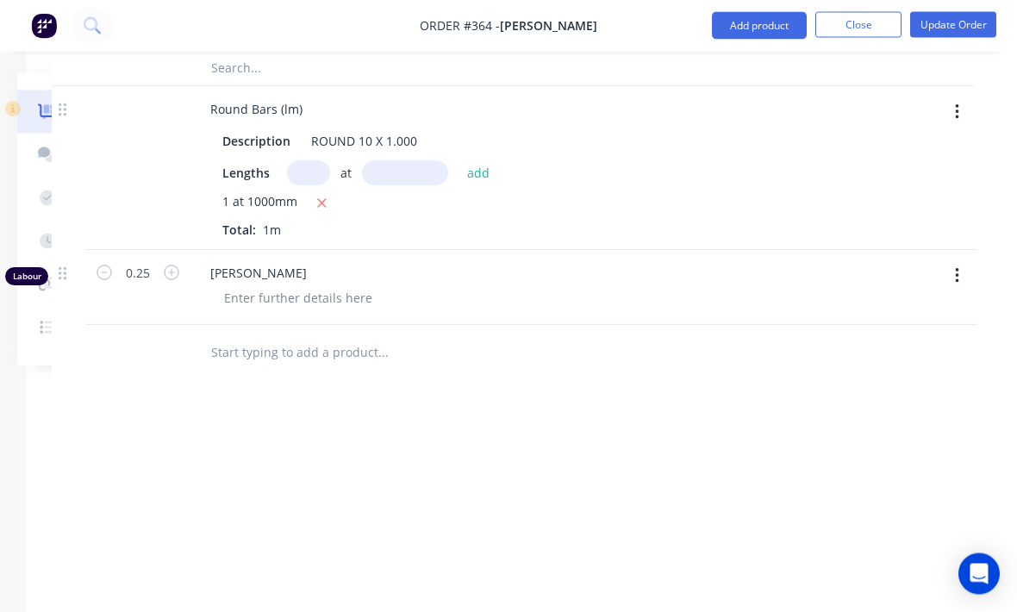
click at [968, 261] on button "button" at bounding box center [957, 276] width 41 height 31
click at [865, 413] on div "Delete" at bounding box center [895, 425] width 133 height 25
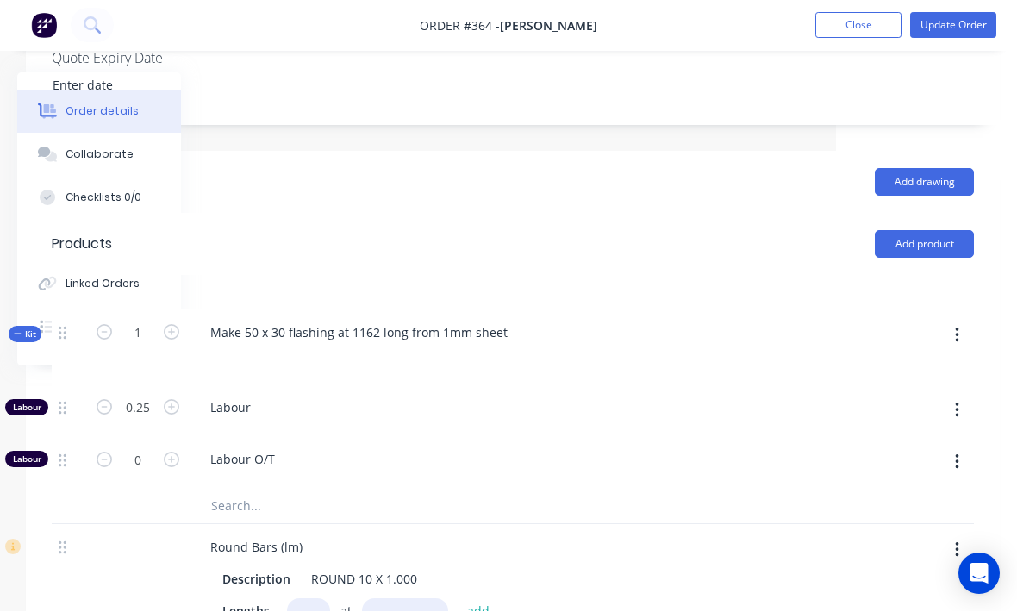
scroll to position [462, 181]
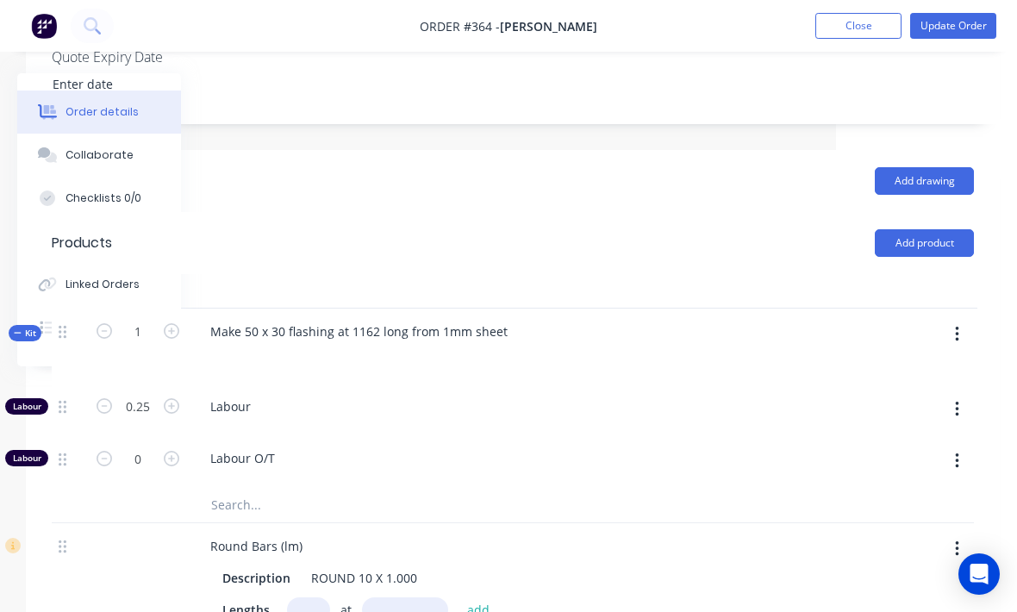
click at [946, 319] on button "button" at bounding box center [957, 334] width 41 height 31
click at [923, 367] on div "Add product to kit" at bounding box center [895, 379] width 133 height 25
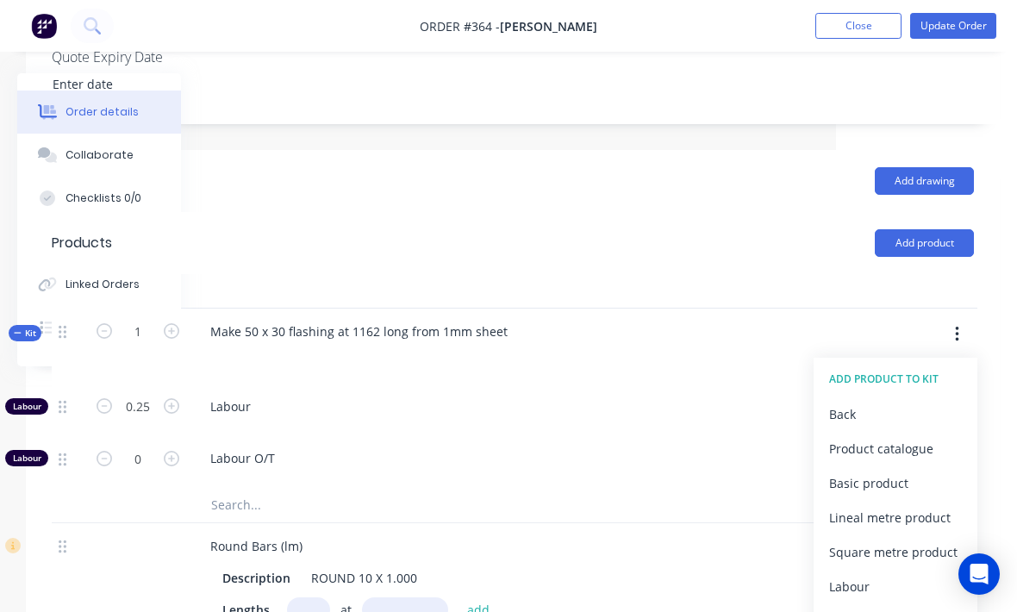
click at [895, 436] on div "Product catalogue" at bounding box center [895, 448] width 133 height 25
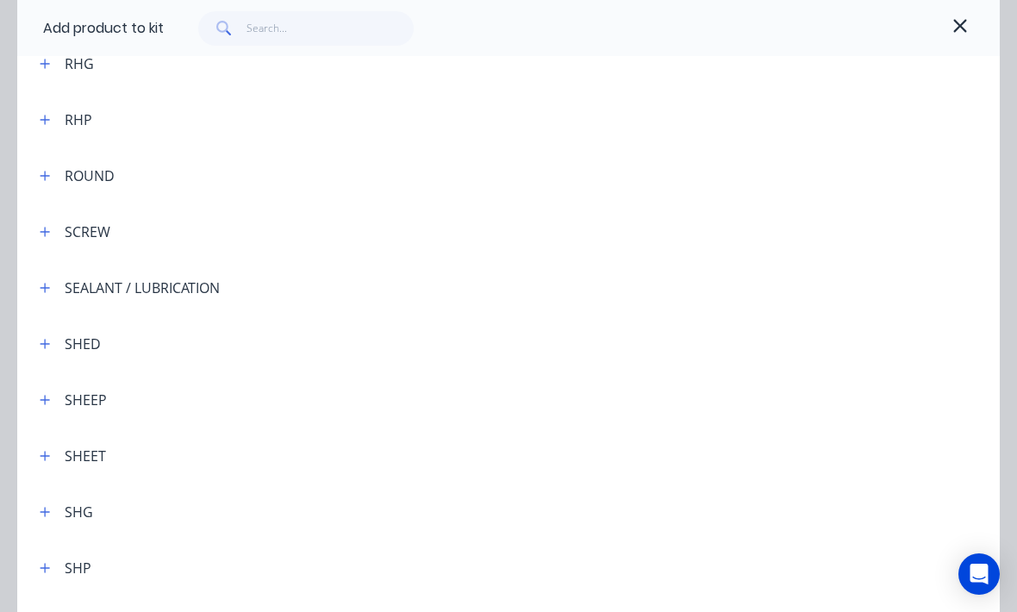
scroll to position [4696, 0]
click at [58, 447] on div "SHEET" at bounding box center [66, 452] width 80 height 22
click at [57, 440] on header "SHEET" at bounding box center [508, 452] width 983 height 56
click at [46, 450] on icon "button" at bounding box center [45, 451] width 9 height 9
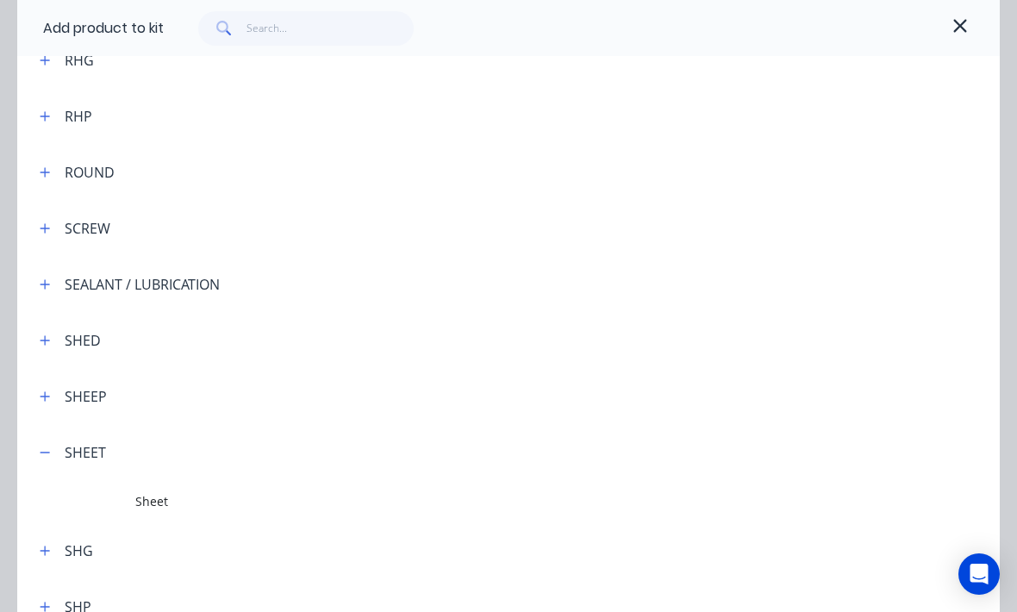
click at [179, 508] on span "Sheet" at bounding box center [481, 501] width 692 height 18
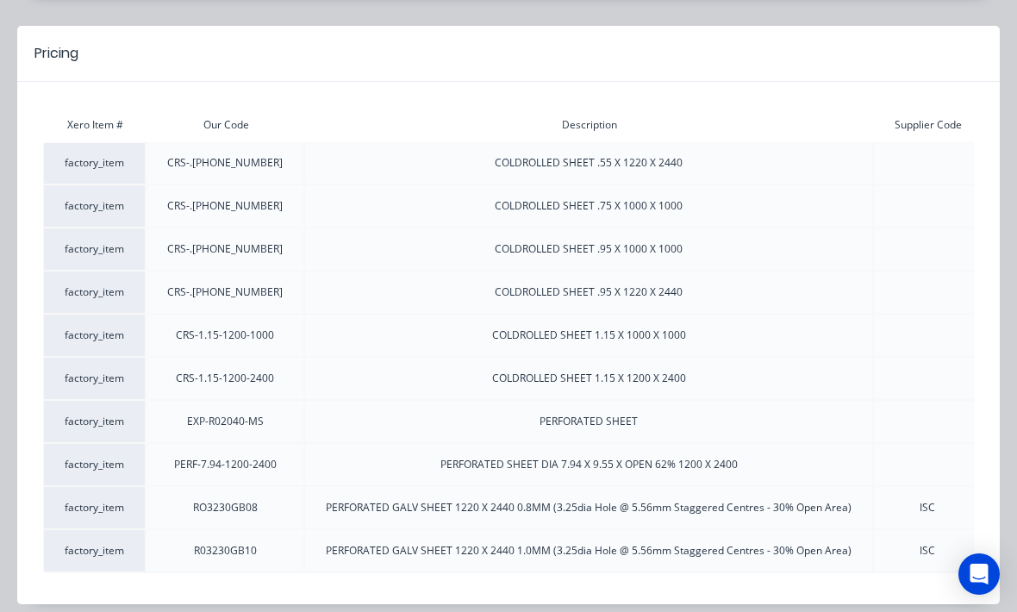
scroll to position [135, 0]
click at [896, 247] on div at bounding box center [927, 249] width 107 height 41
click at [895, 247] on div at bounding box center [927, 249] width 107 height 41
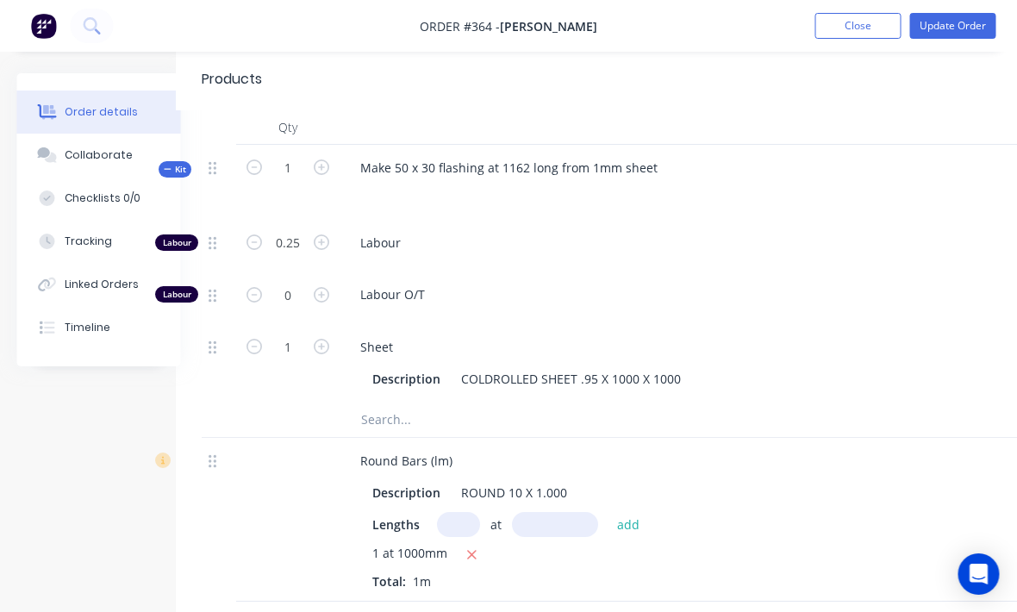
scroll to position [626, 31]
click at [284, 256] on input "1" at bounding box center [287, 243] width 45 height 26
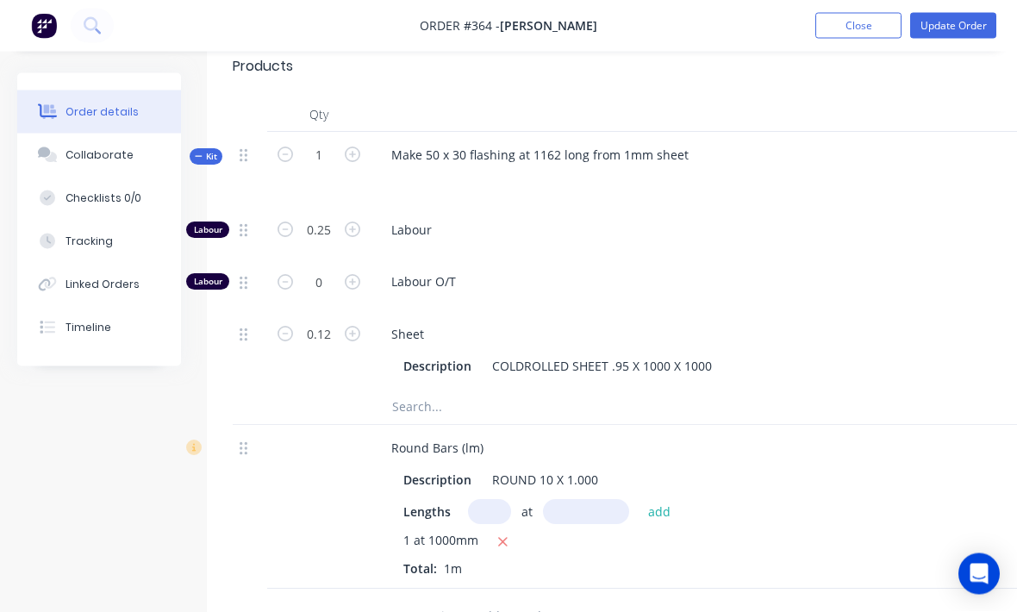
scroll to position [639, 0]
type input "0.12"
click at [961, 25] on button "Update Order" at bounding box center [953, 26] width 86 height 26
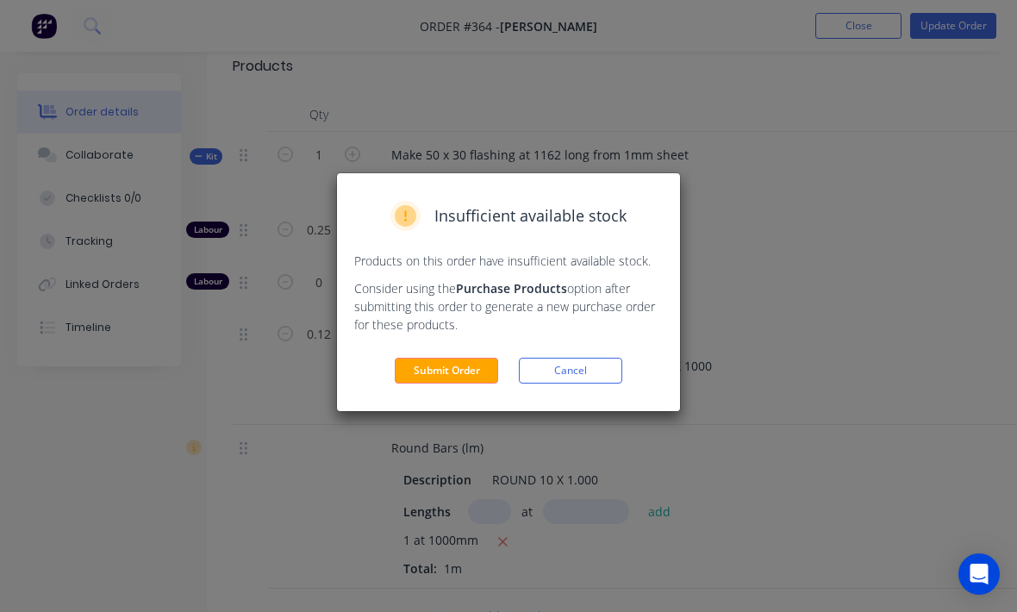
click at [455, 368] on button "Submit Order" at bounding box center [446, 371] width 103 height 26
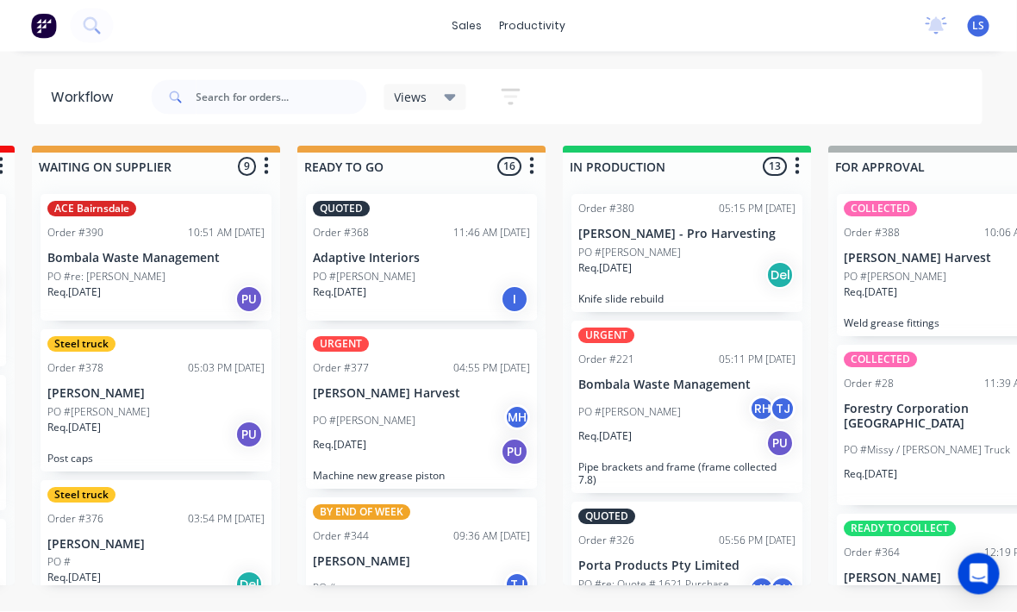
scroll to position [24, 536]
click at [436, 285] on div "Req. [DATE] I" at bounding box center [421, 299] width 217 height 29
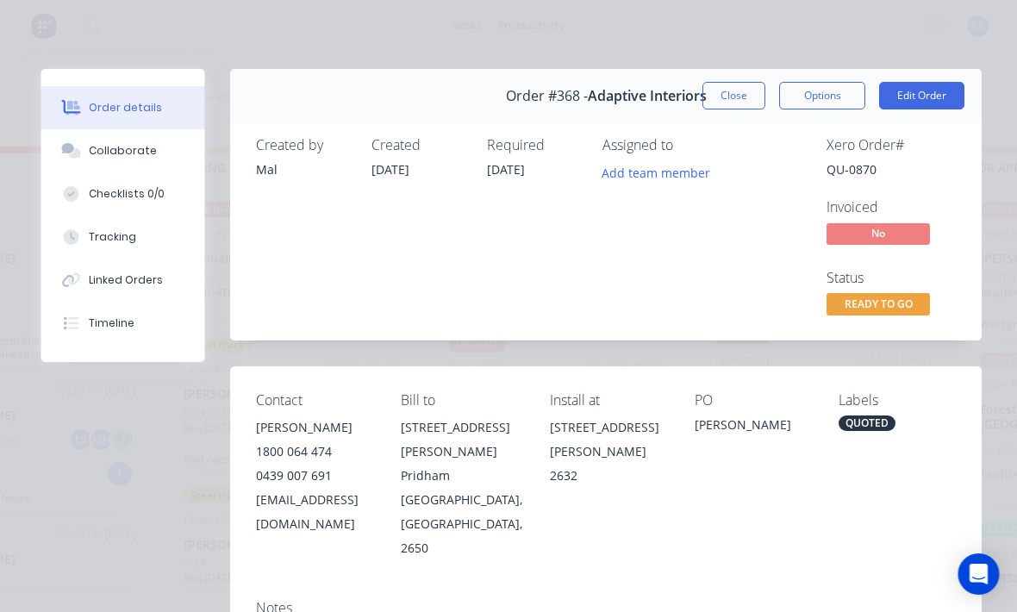
scroll to position [0, 0]
click at [744, 95] on button "Close" at bounding box center [734, 96] width 63 height 28
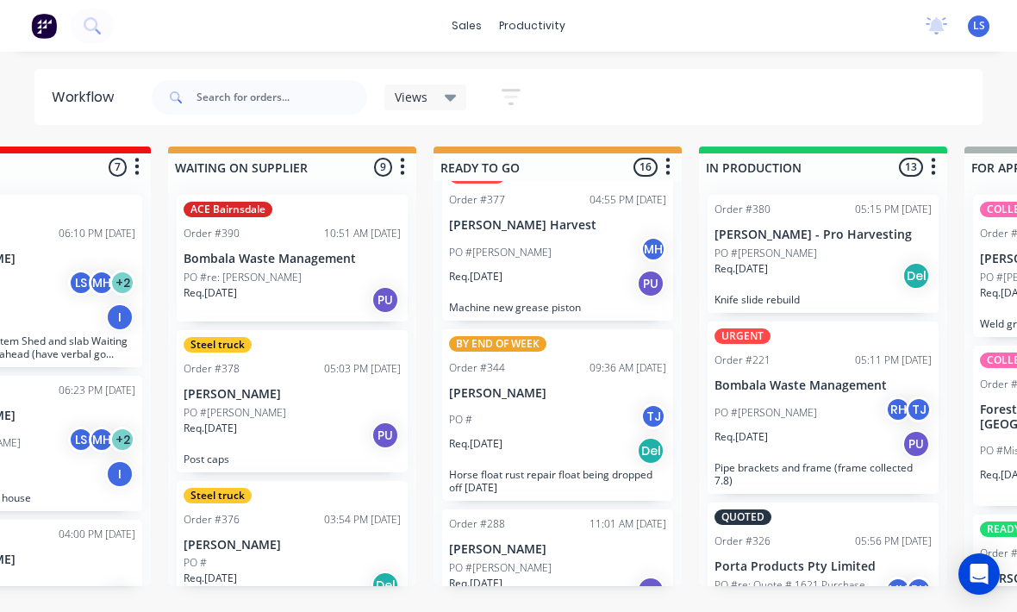
scroll to position [156, 0]
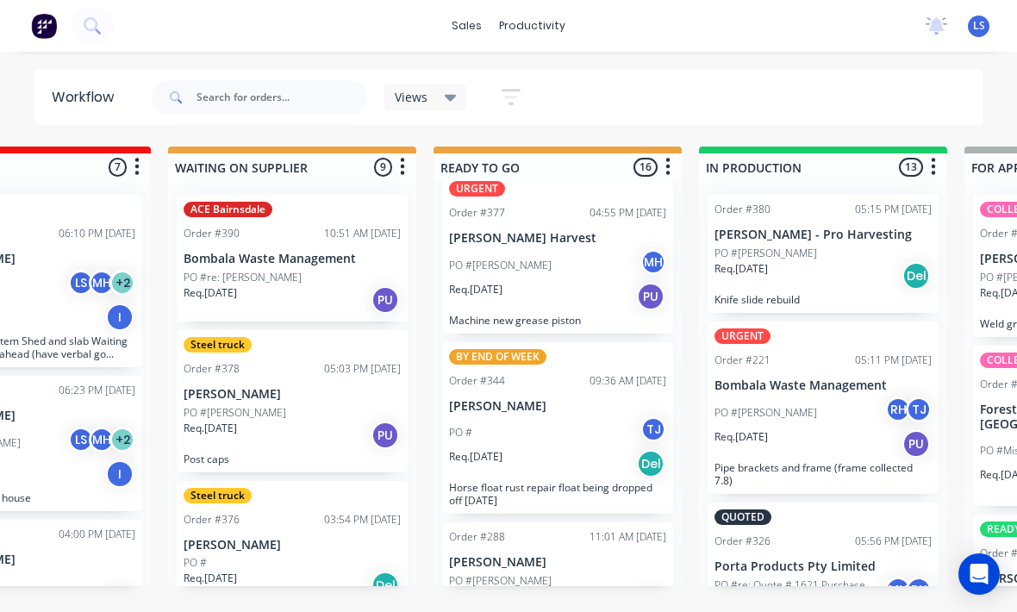
click at [594, 282] on div "Req. [DATE] PU" at bounding box center [557, 296] width 217 height 29
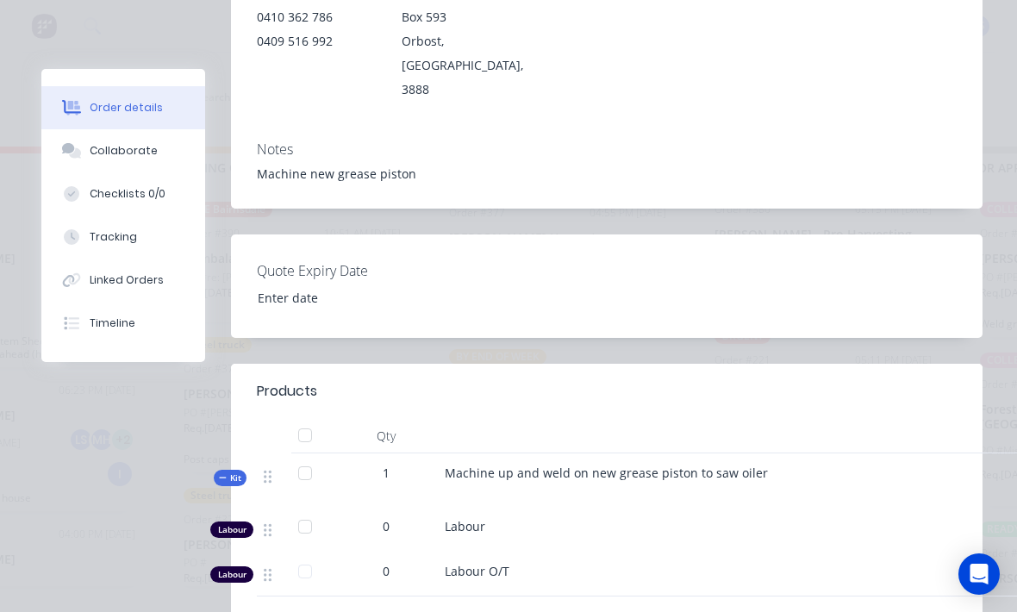
scroll to position [375, 0]
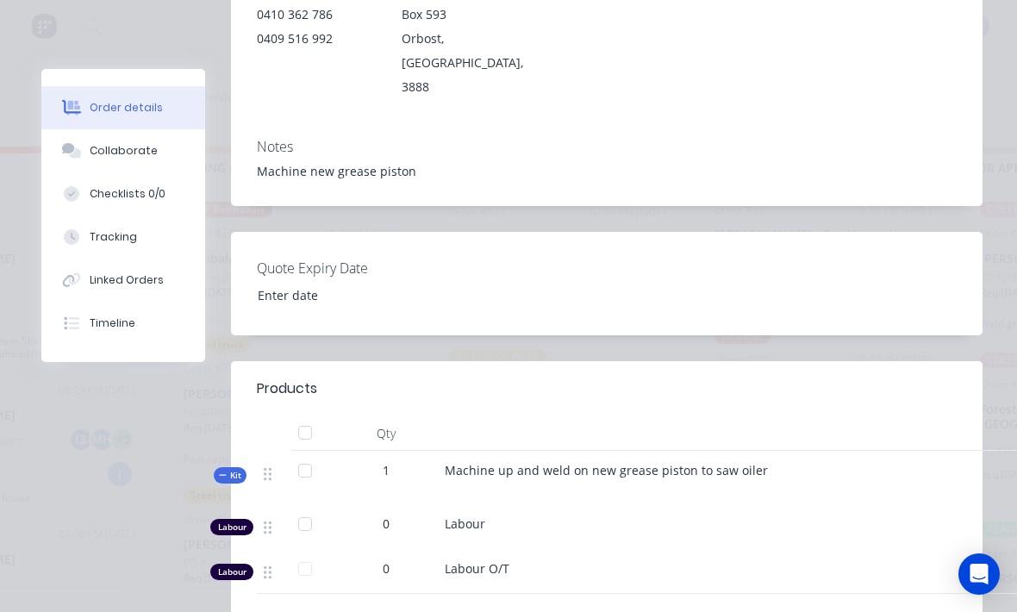
click at [147, 163] on button "Collaborate" at bounding box center [123, 150] width 164 height 43
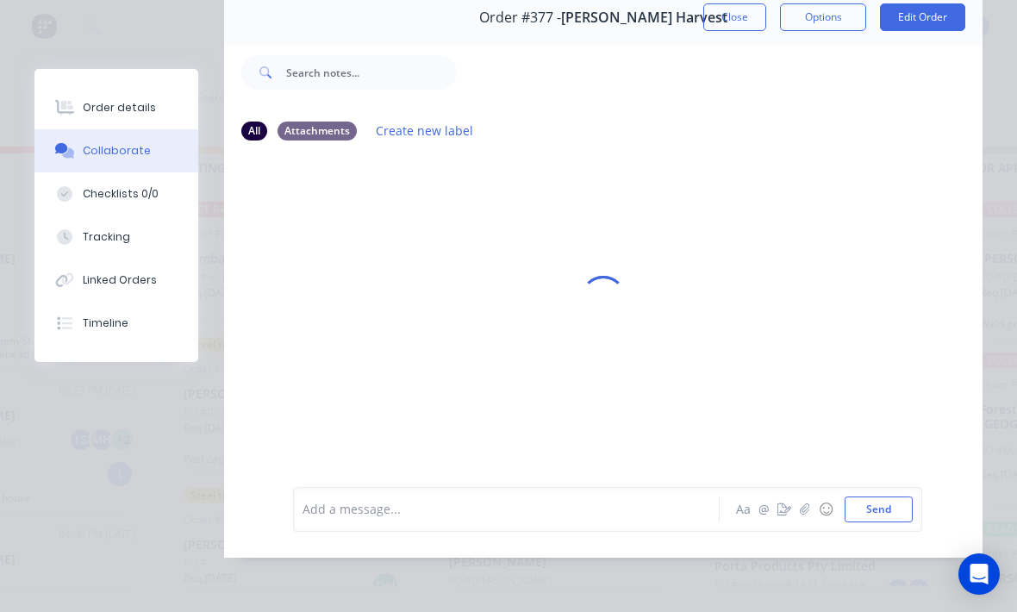
scroll to position [0, 0]
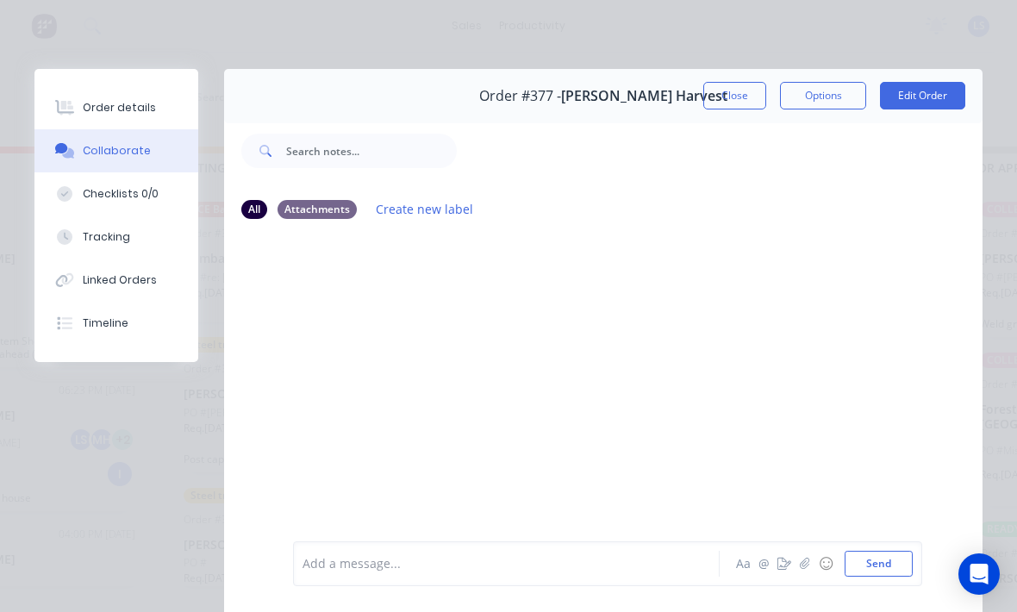
click at [750, 88] on button "Close" at bounding box center [734, 96] width 63 height 28
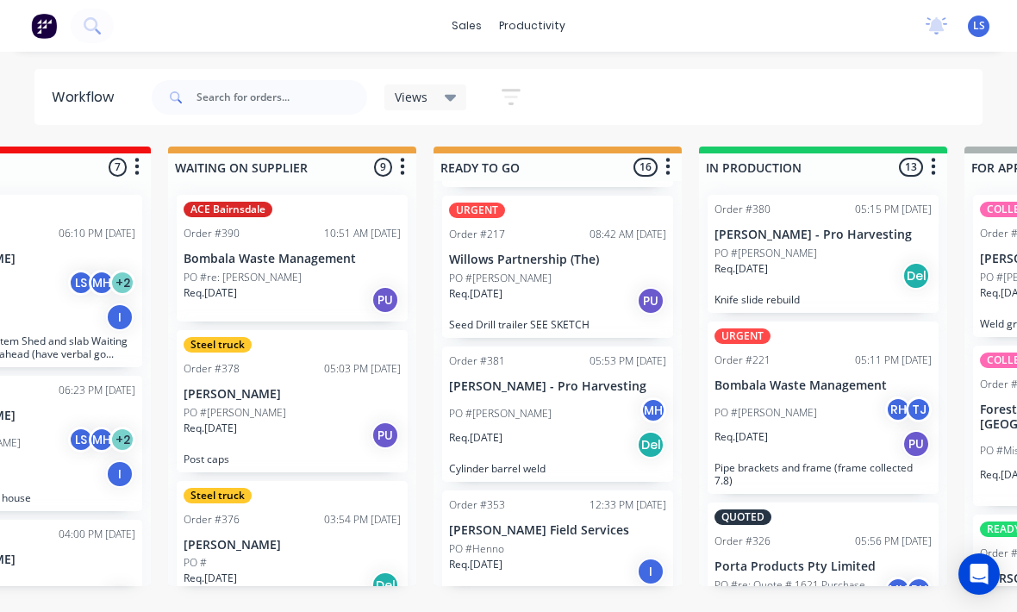
scroll to position [627, 0]
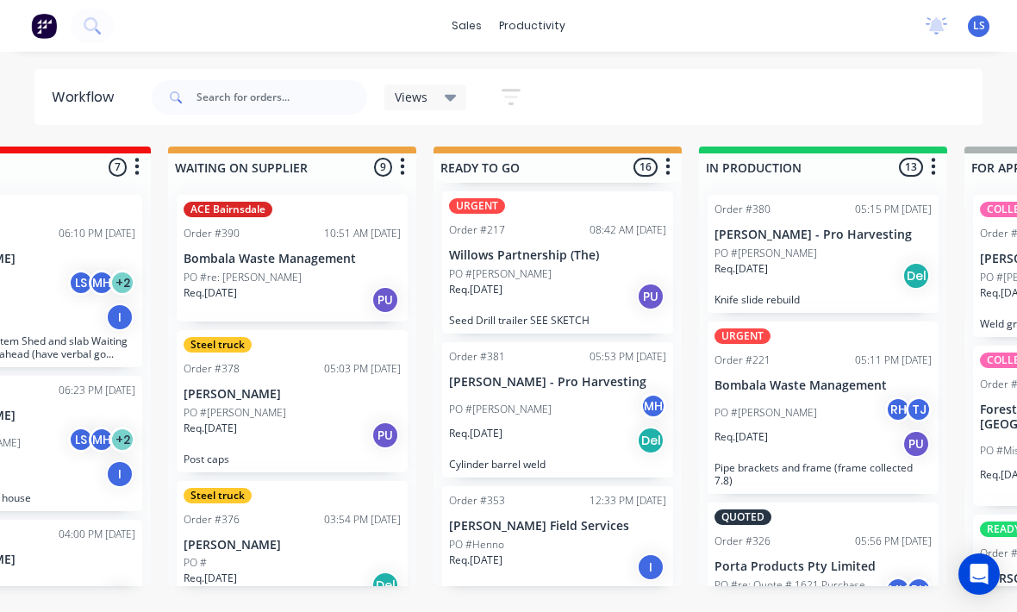
click at [634, 248] on p "Willows Partnership (The)" at bounding box center [557, 255] width 217 height 15
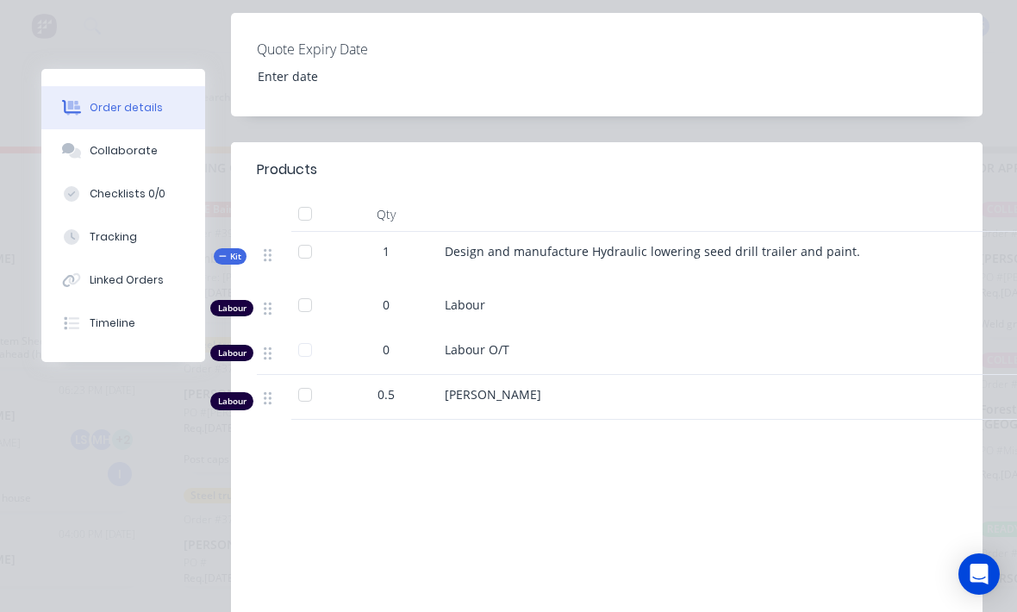
scroll to position [590, 0]
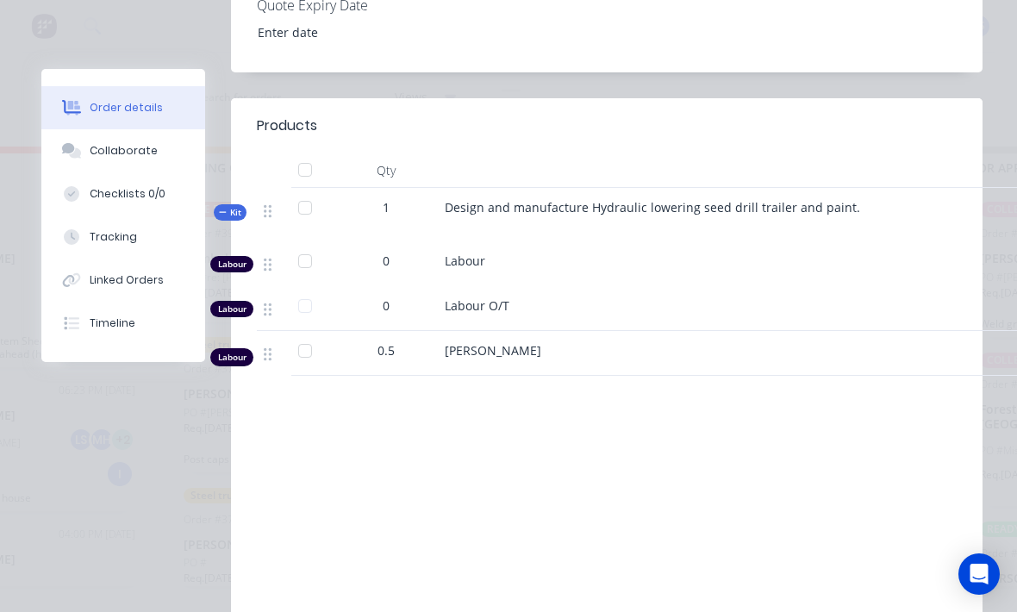
click at [156, 162] on button "Collaborate" at bounding box center [123, 150] width 164 height 43
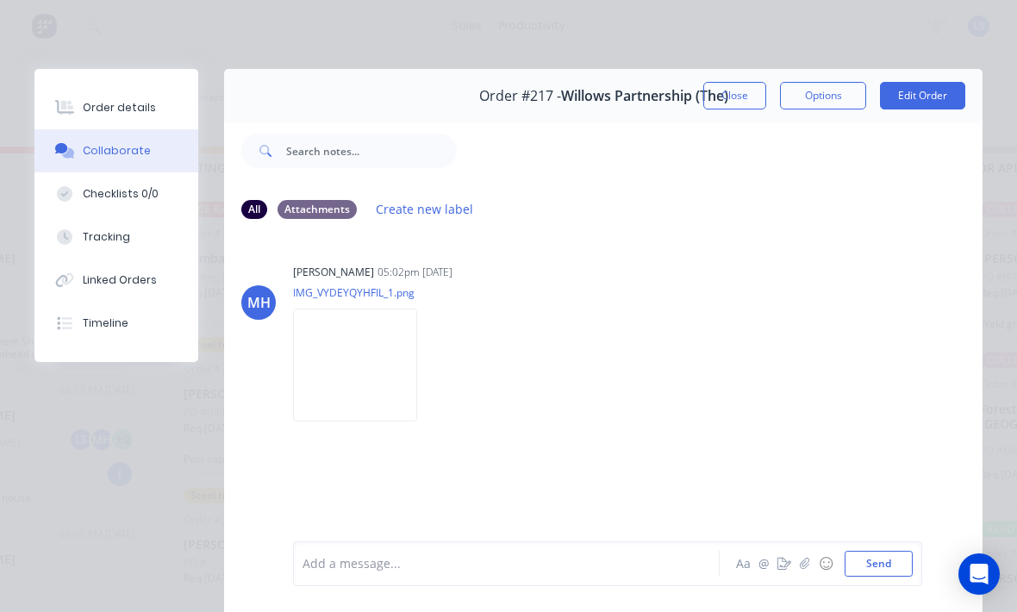
click at [415, 381] on img at bounding box center [355, 365] width 124 height 113
